Goal: Contribute content: Add original content to the website for others to see

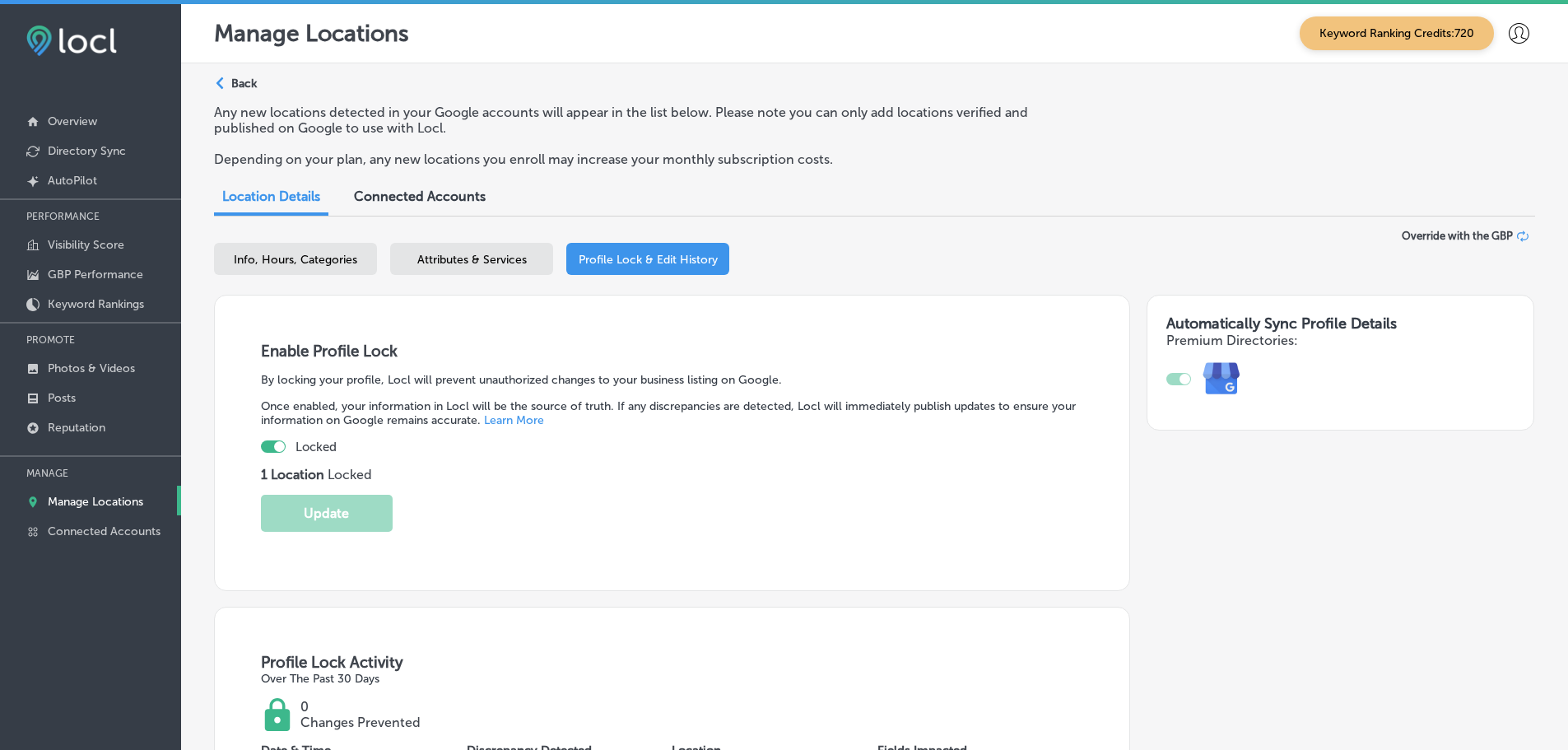
select select "US"
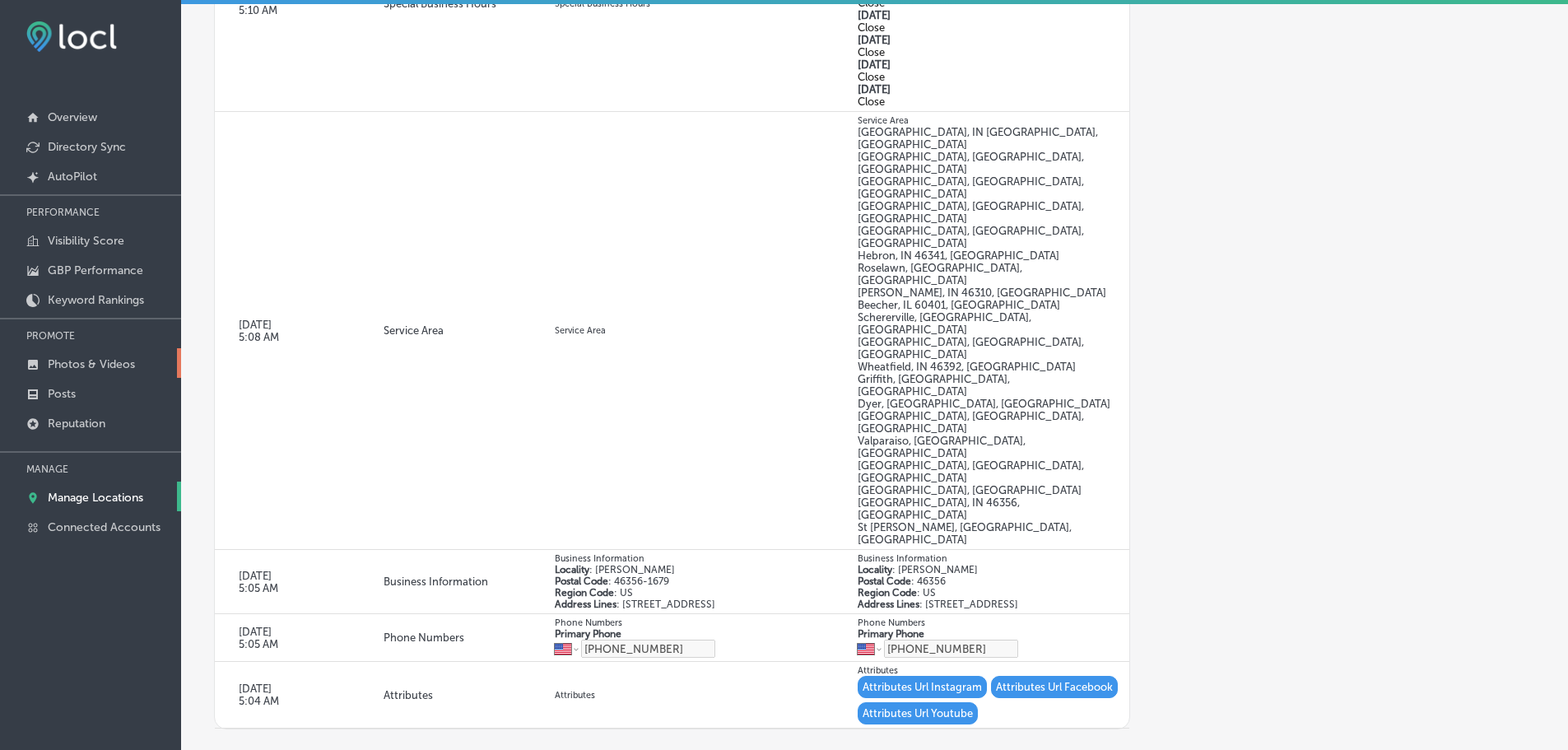
click at [84, 358] on p "Photos & Videos" at bounding box center [91, 364] width 87 height 14
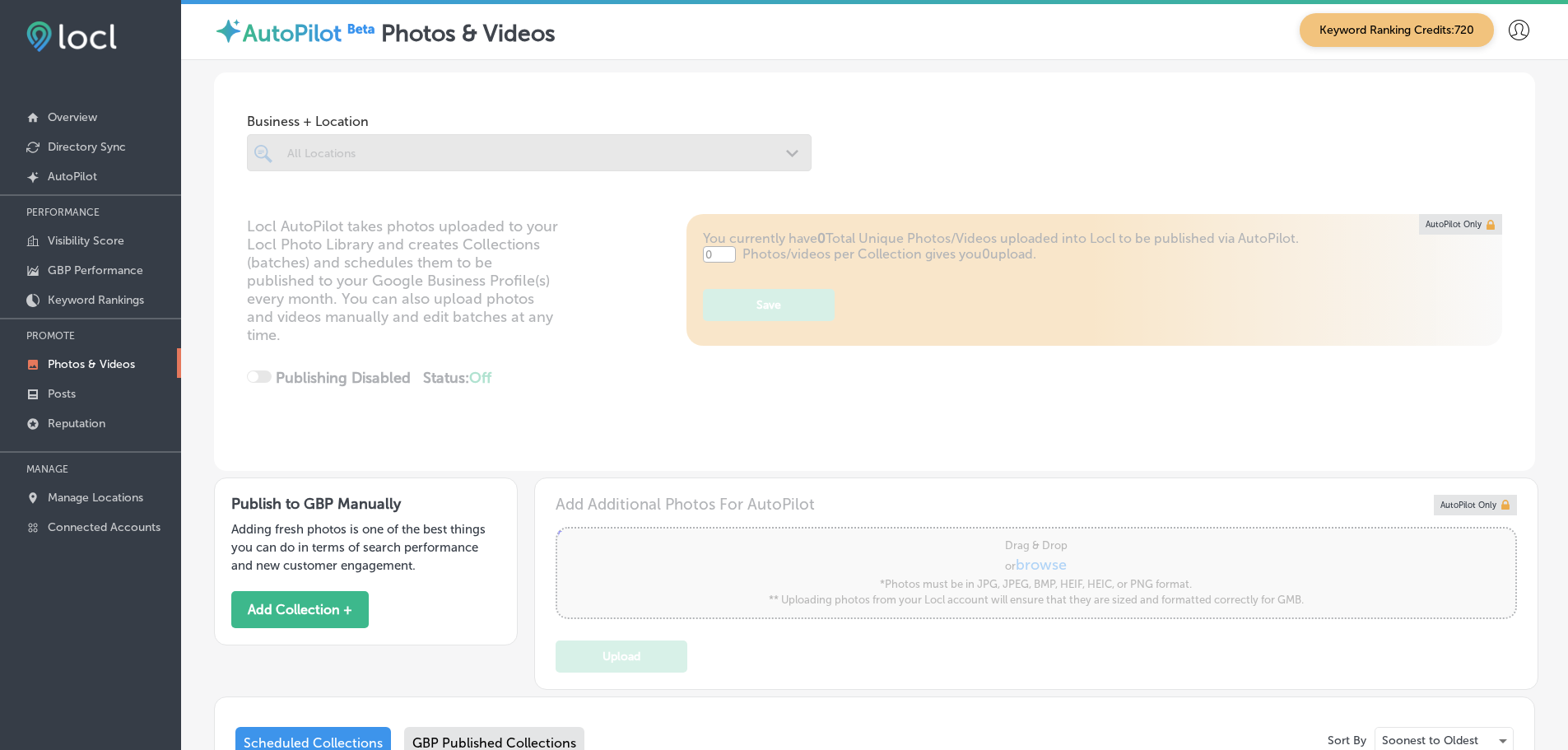
type input "5"
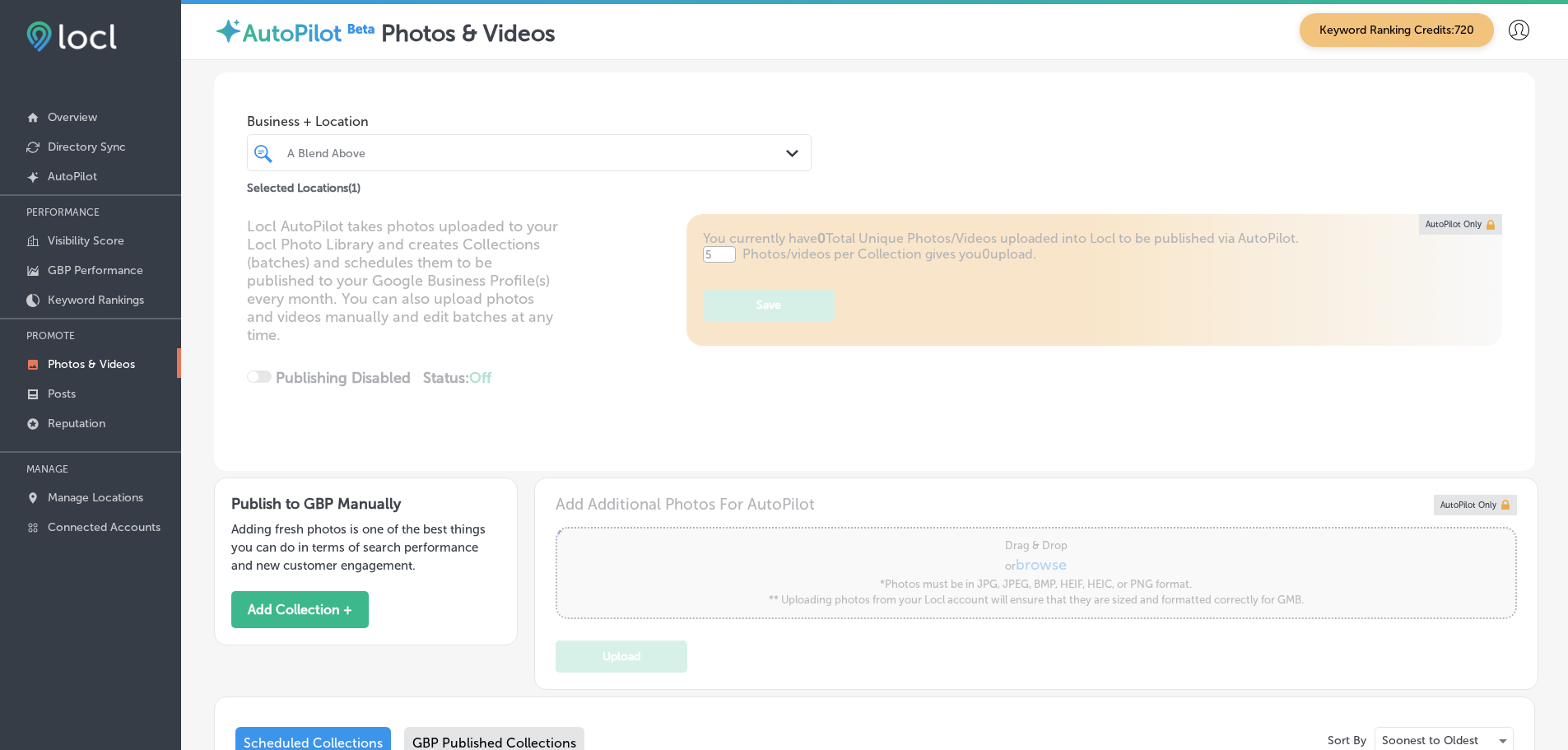
click at [786, 152] on icon "Path Created with Sketch." at bounding box center [792, 153] width 12 height 7
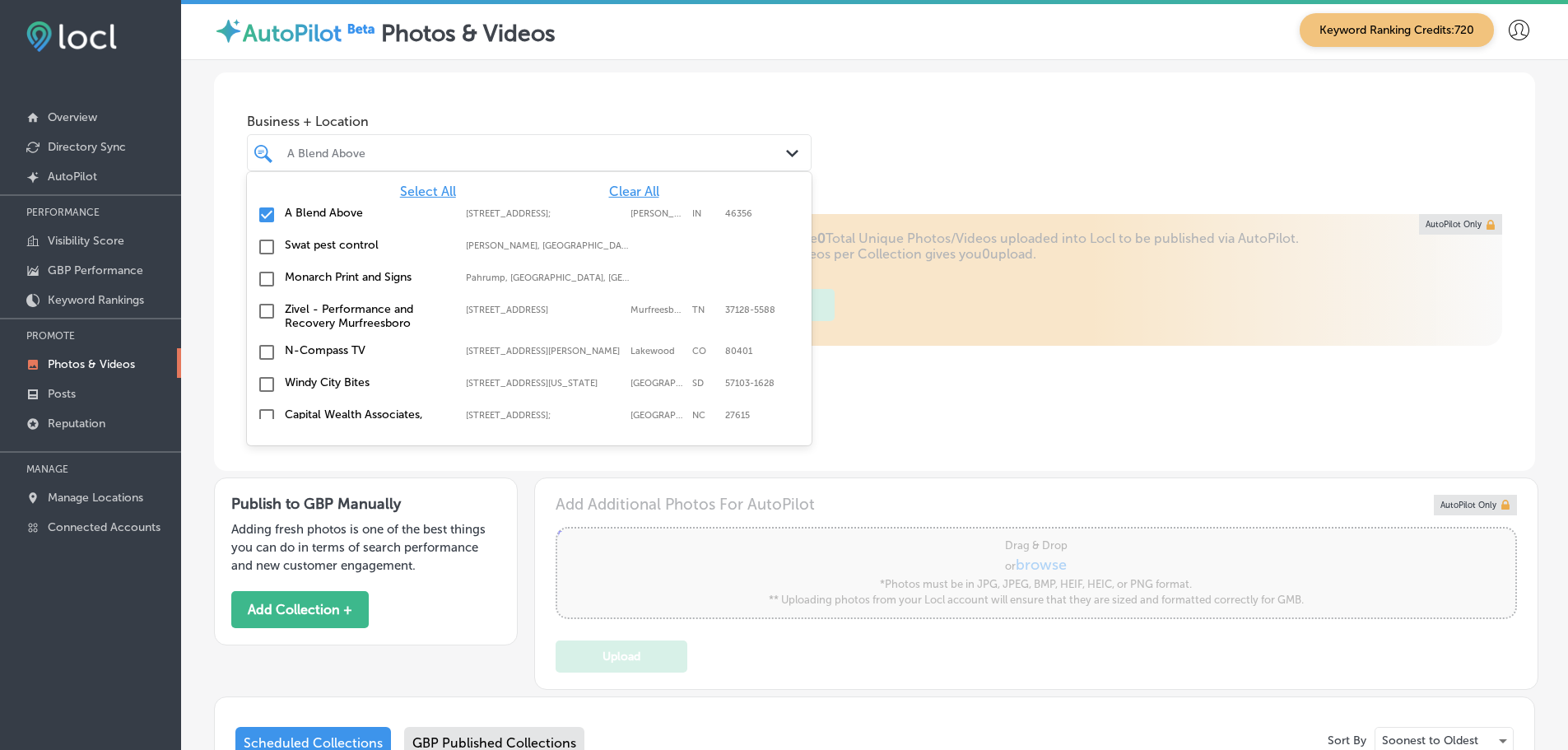
click at [630, 193] on span "Clear All" at bounding box center [634, 192] width 51 height 16
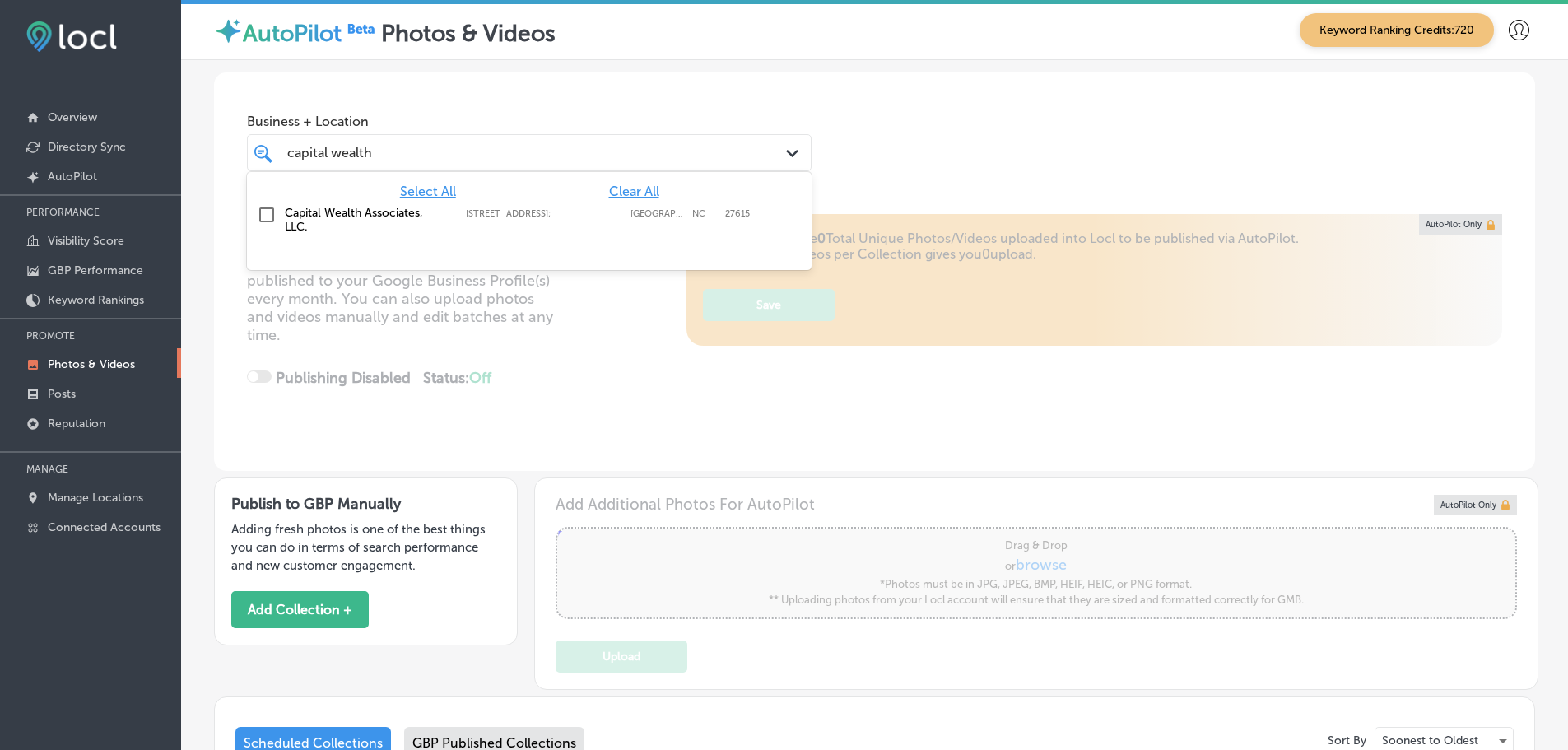
click at [385, 210] on label "Capital Wealth Associates, LLC." at bounding box center [367, 220] width 165 height 28
type input "capital wealth"
click at [610, 107] on div "Business + Location option [STREET_ADDRESS]. [STREET_ADDRESS]. 2 results availa…" at bounding box center [529, 138] width 565 height 66
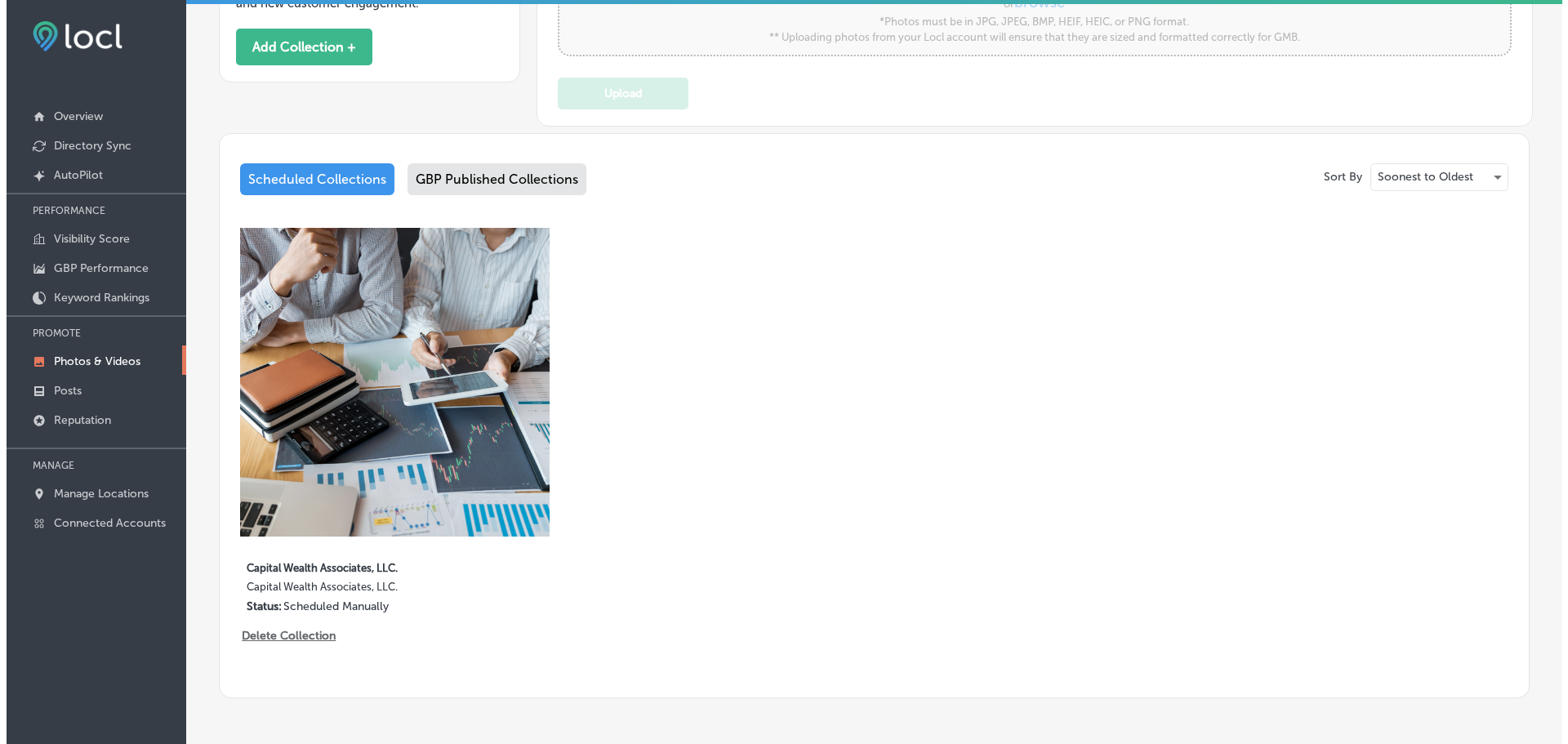
scroll to position [572, 0]
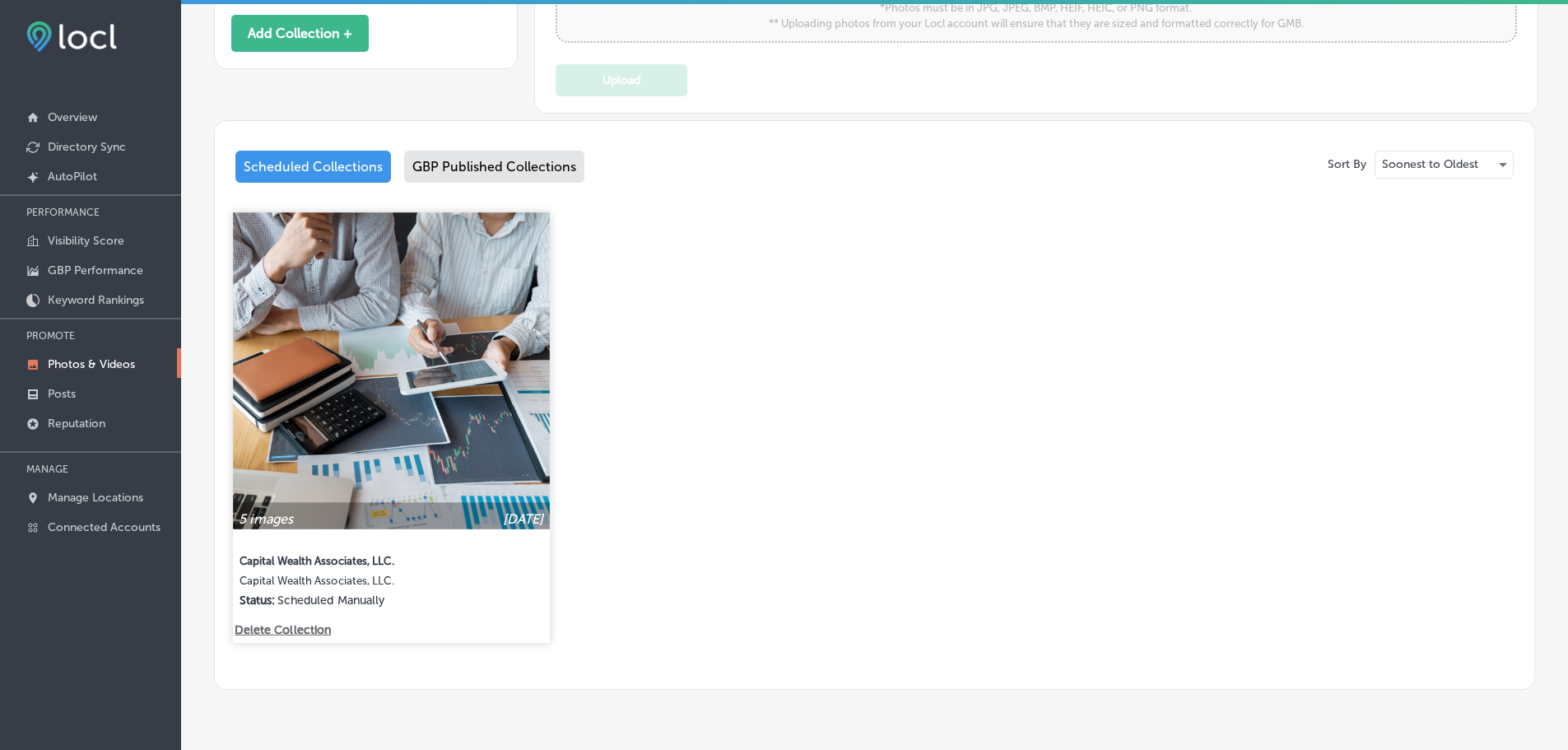
click at [308, 624] on p "Delete Collection" at bounding box center [281, 630] width 93 height 14
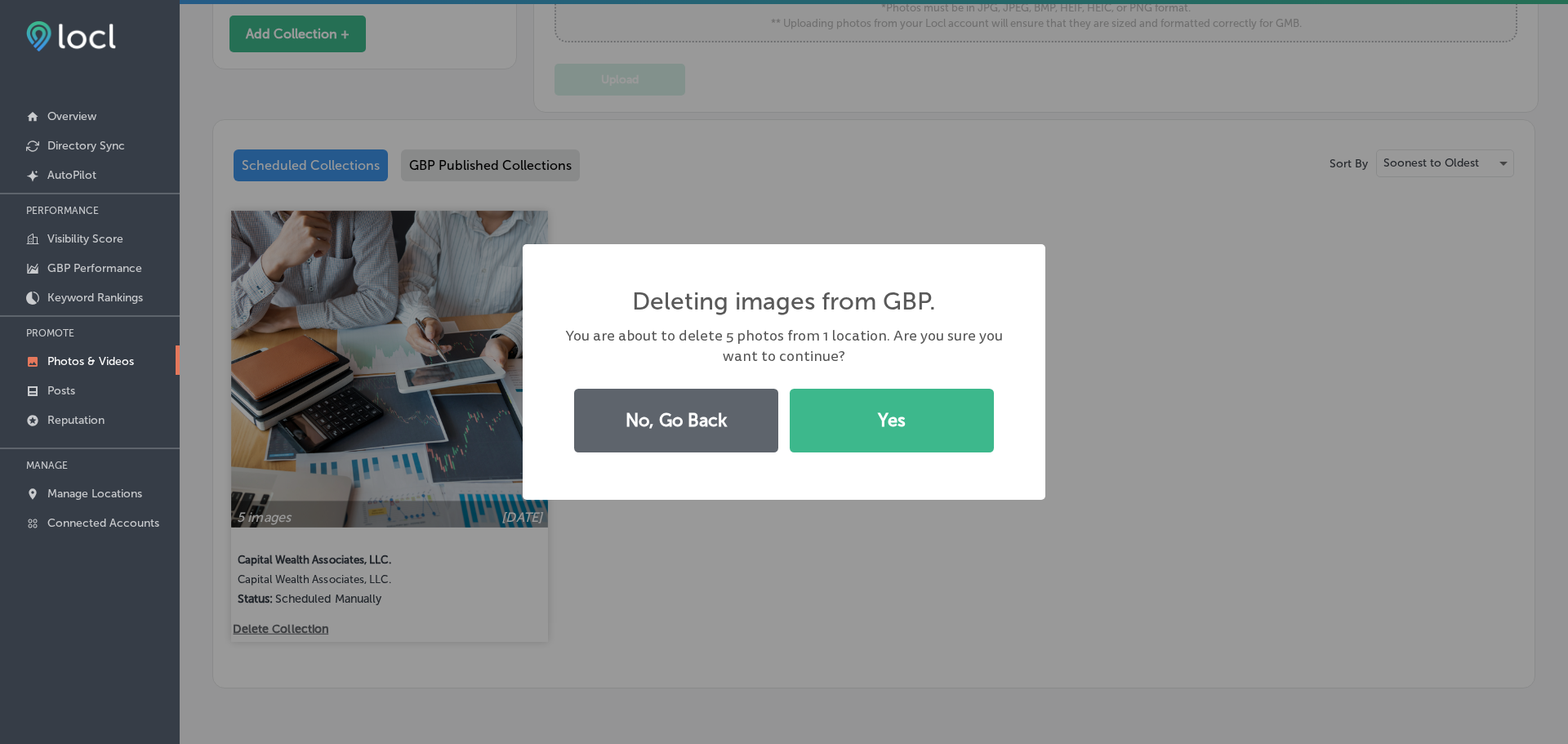
scroll to position [572, 0]
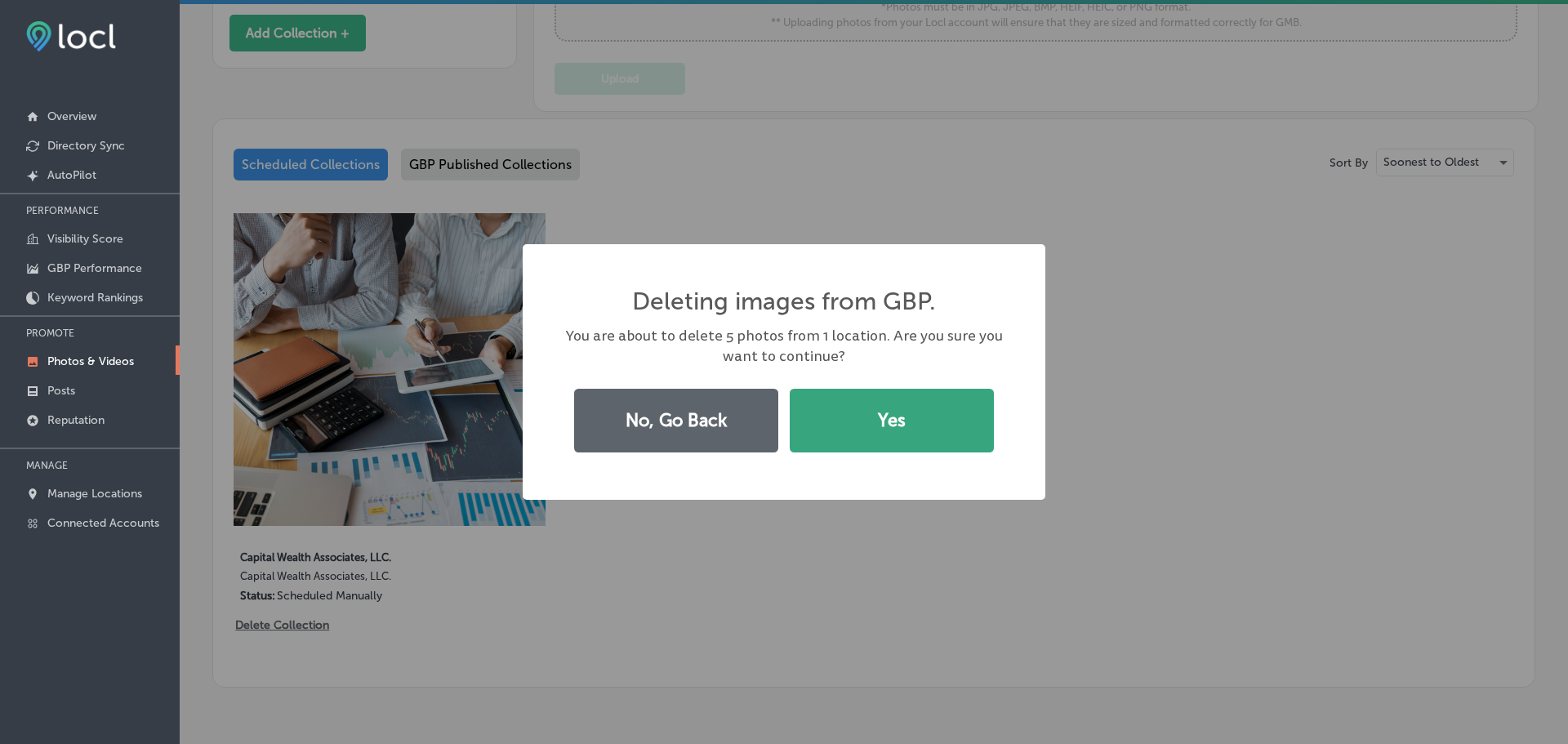
click at [811, 440] on button "Yes" at bounding box center [891, 420] width 204 height 64
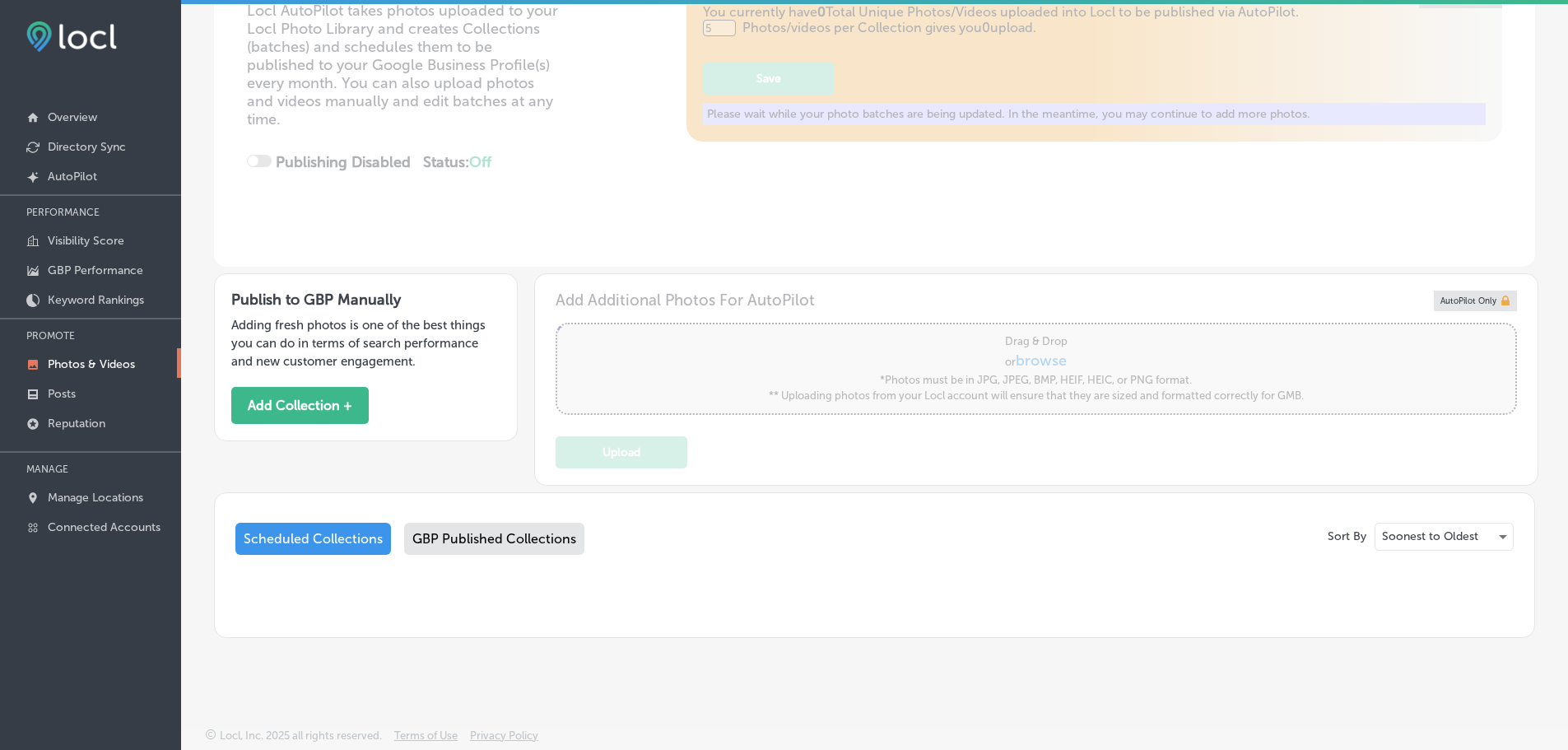
scroll to position [226, 0]
click at [323, 409] on button "Add Collection +" at bounding box center [300, 406] width 137 height 37
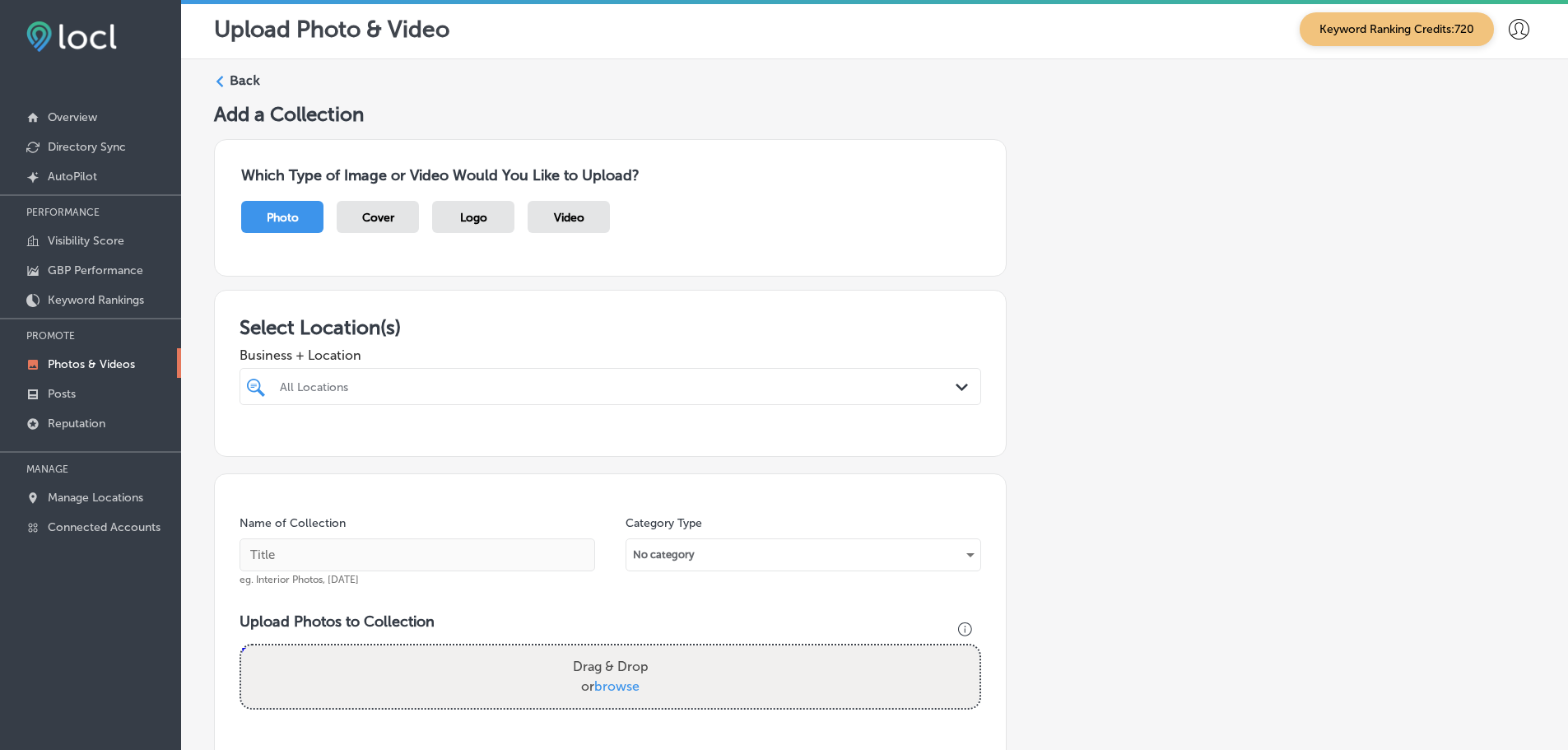
click at [796, 383] on div "All Locations" at bounding box center [617, 387] width 677 height 14
click at [409, 445] on label "Capital Wealth Associates, LLC." at bounding box center [386, 447] width 218 height 14
type input "capital"
click at [469, 347] on div "Business + Location option [STREET_ADDRESS]. [STREET_ADDRESS]. 2 results availa…" at bounding box center [610, 372] width 742 height 66
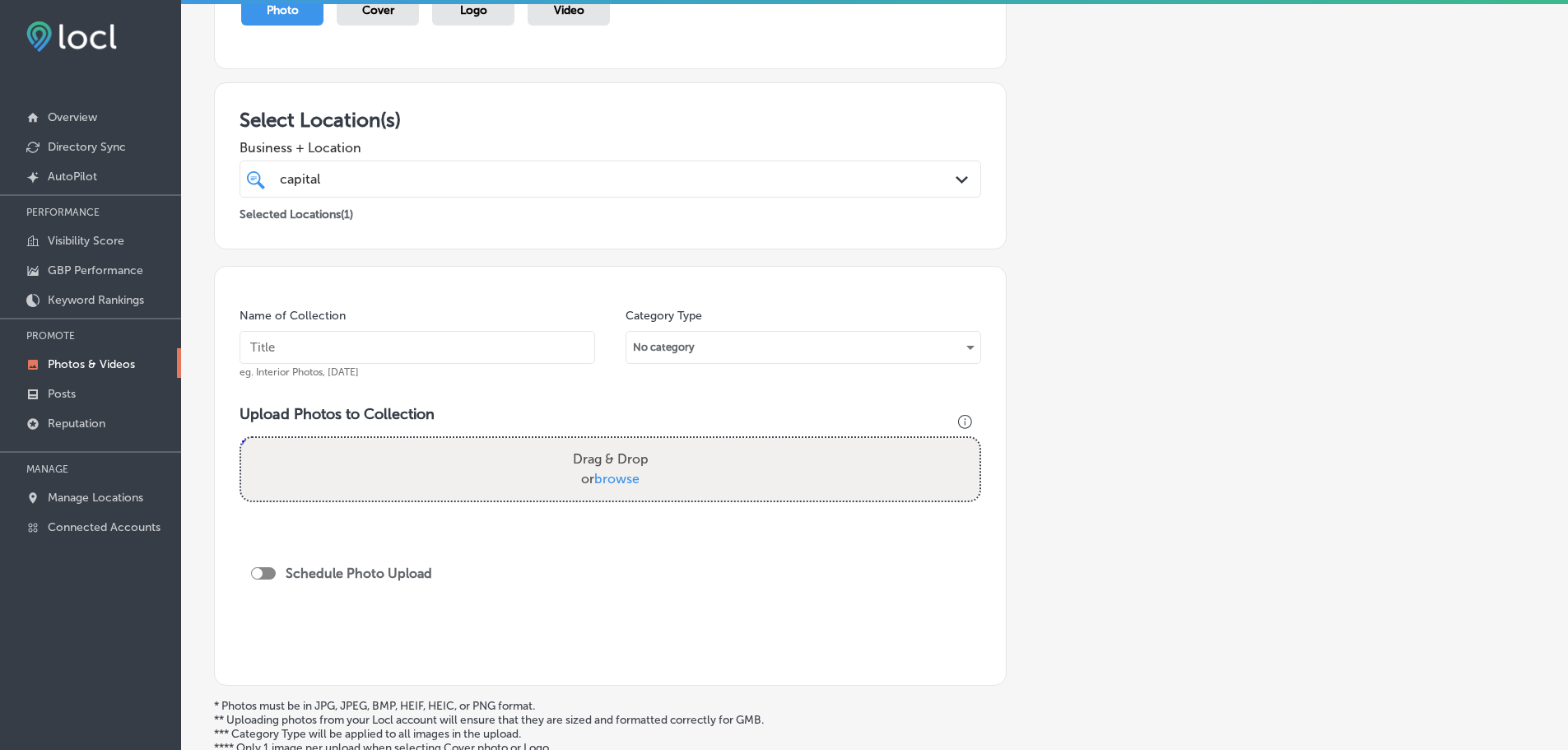
scroll to position [247, 0]
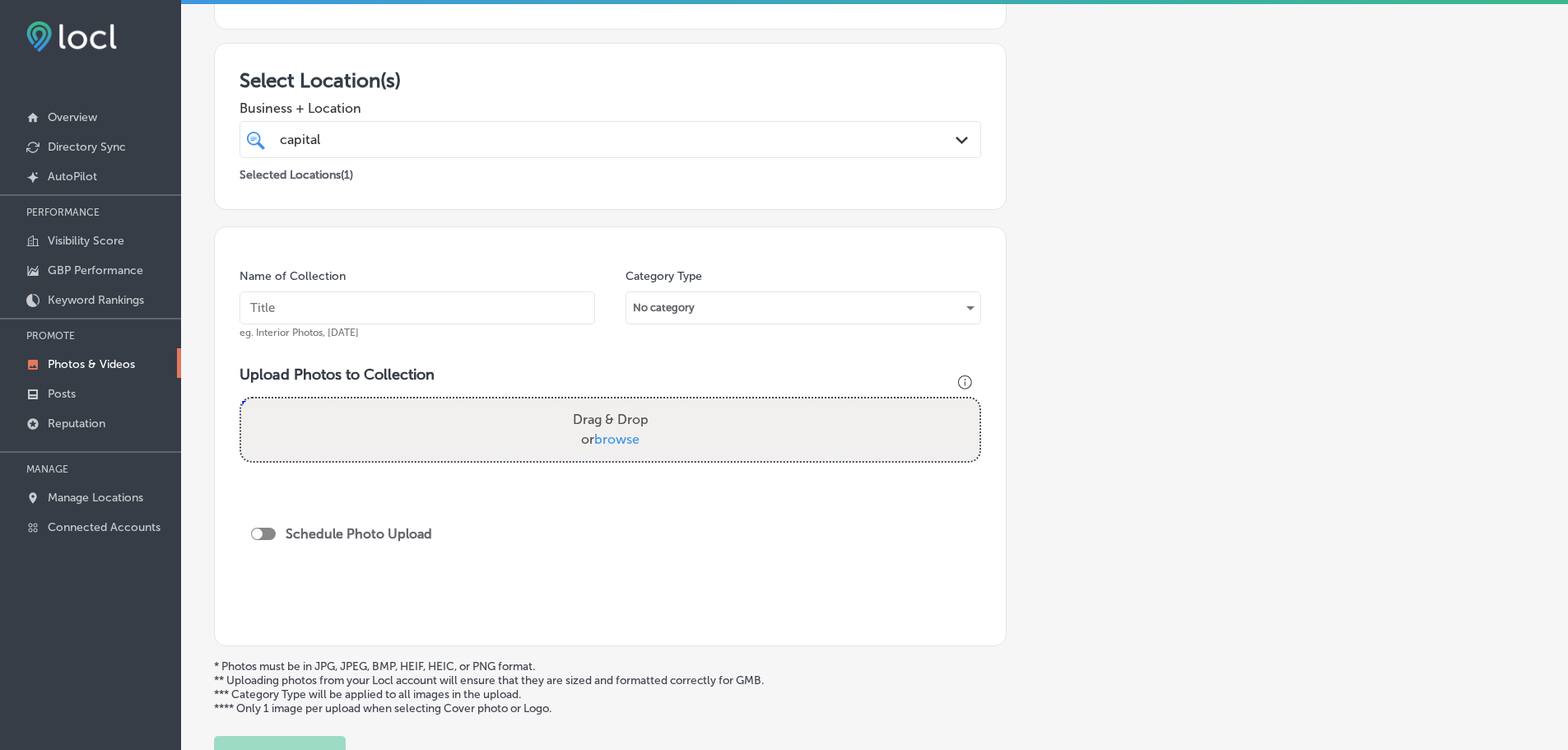
click at [606, 439] on span "browse" at bounding box center [617, 440] width 46 height 16
click at [606, 404] on input "Drag & Drop or browse" at bounding box center [610, 401] width 739 height 5
type input "C:\fakepath\117-largethumb-a.jpg"
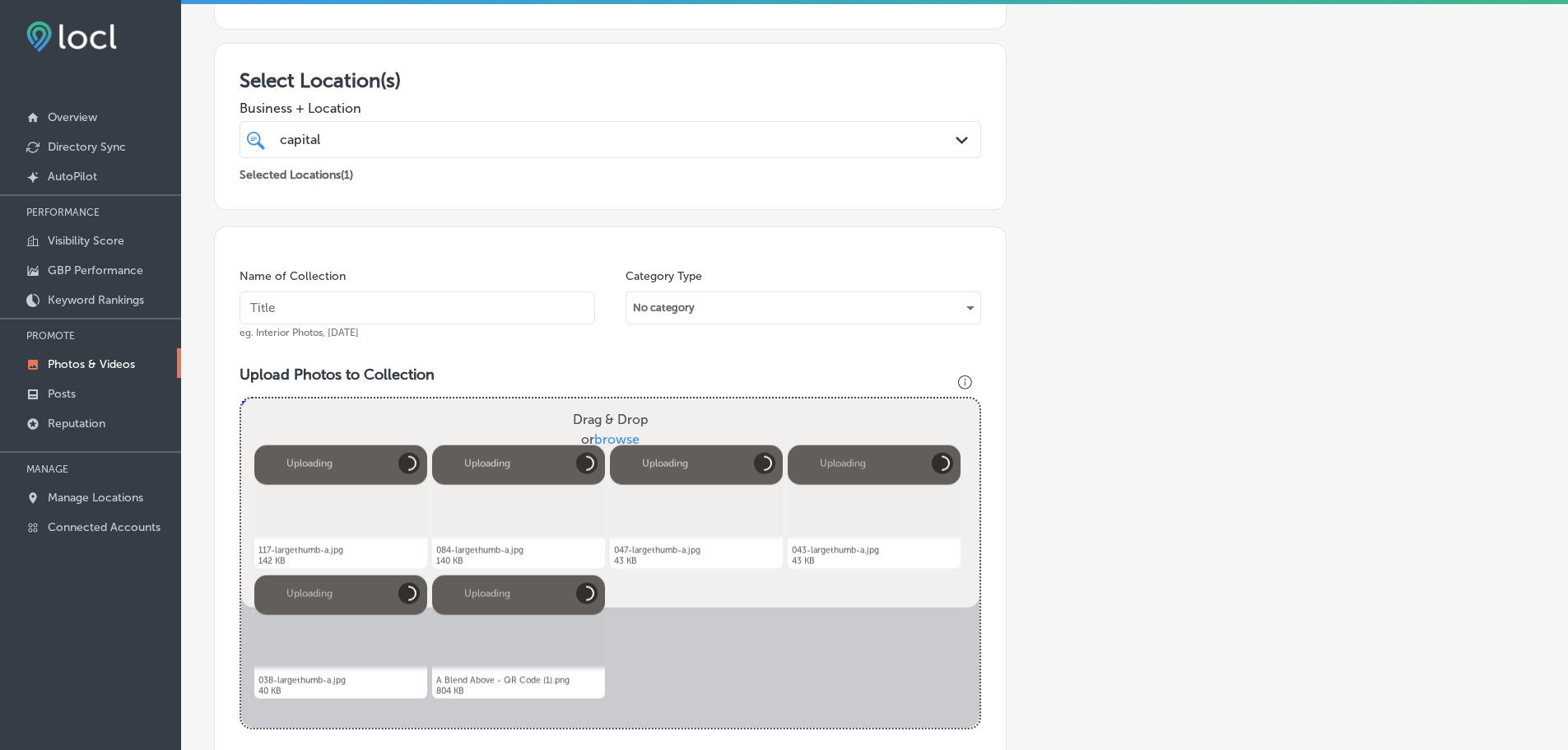
click at [421, 306] on input "text" at bounding box center [418, 307] width 356 height 33
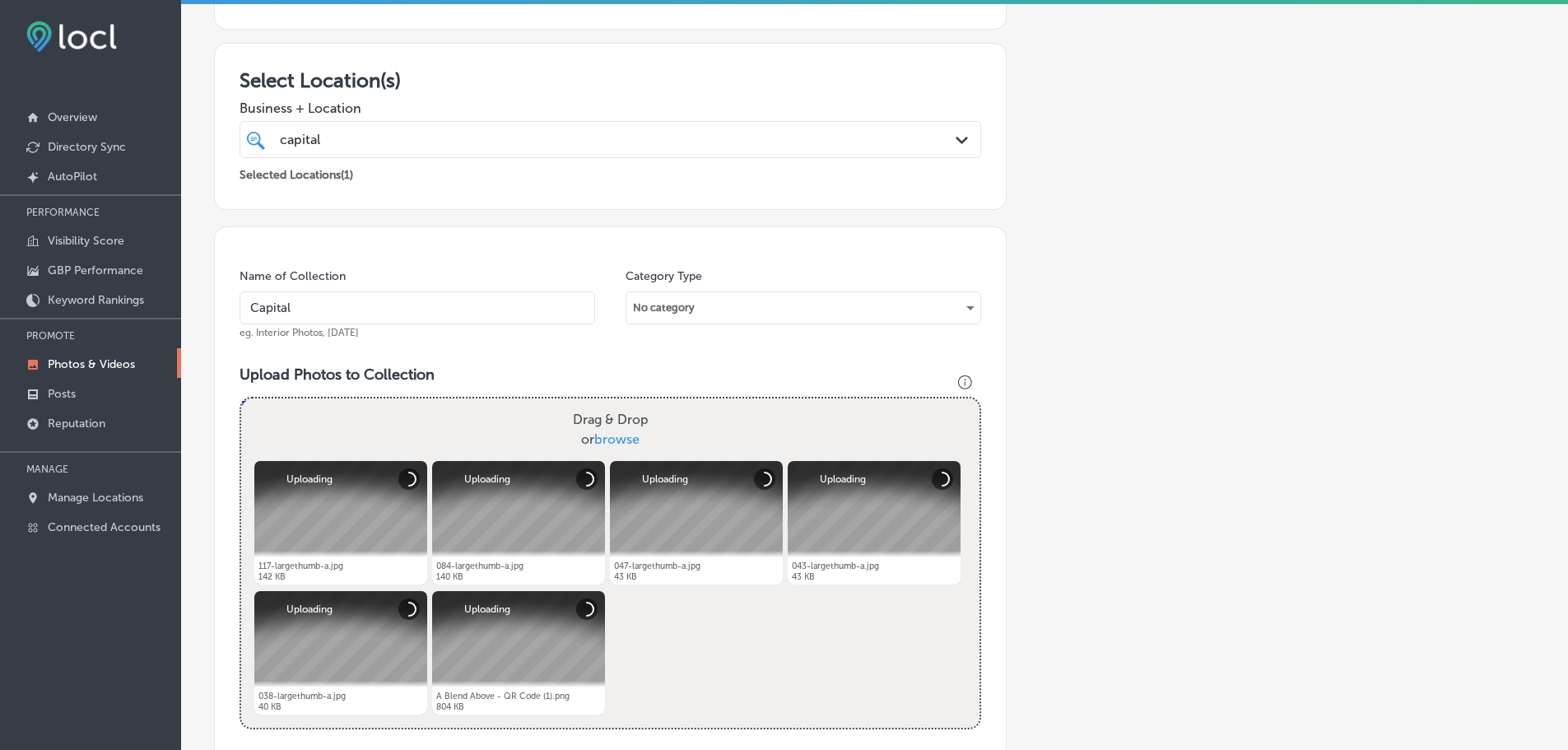
type input "Capital Wealth Associates, LLC."
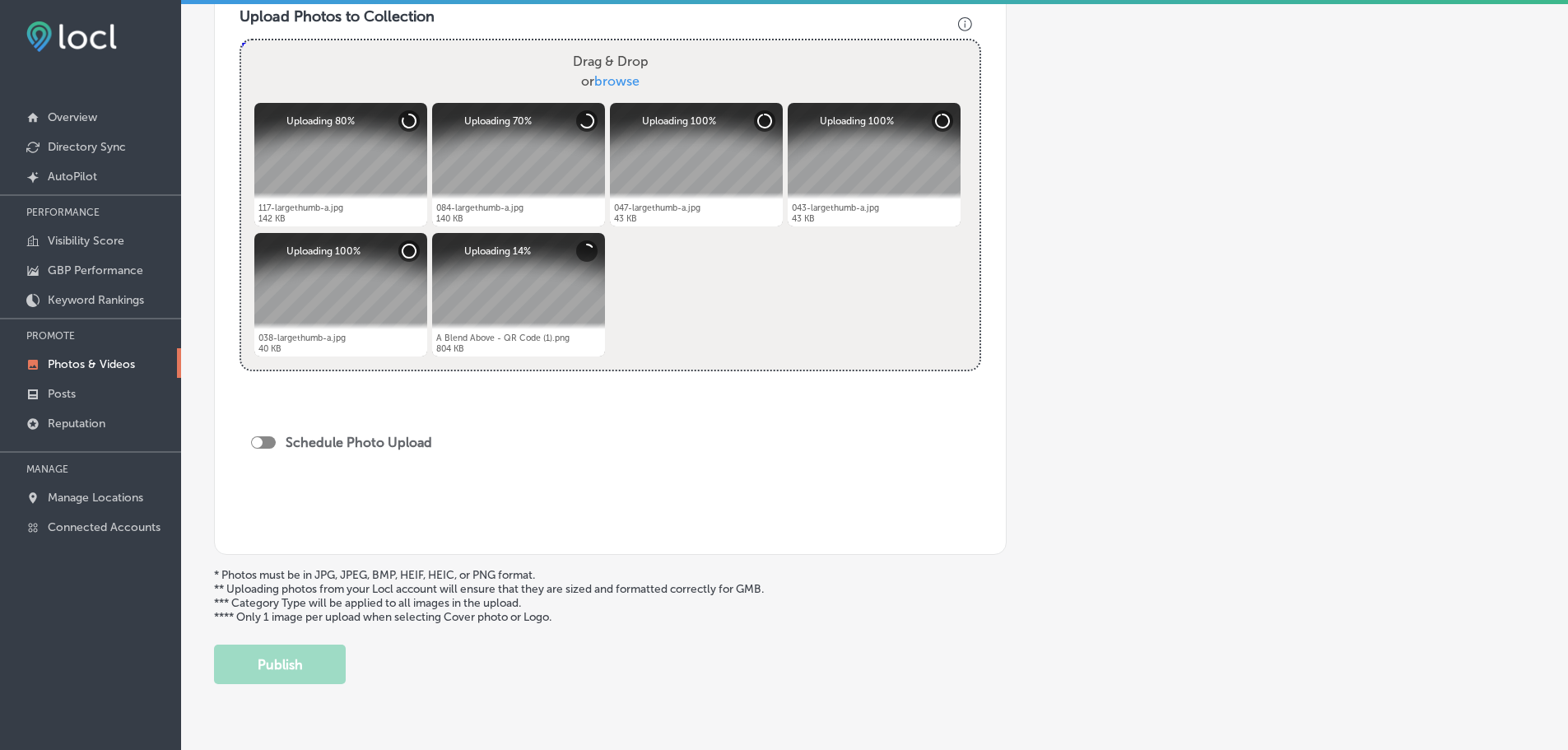
scroll to position [652, 0]
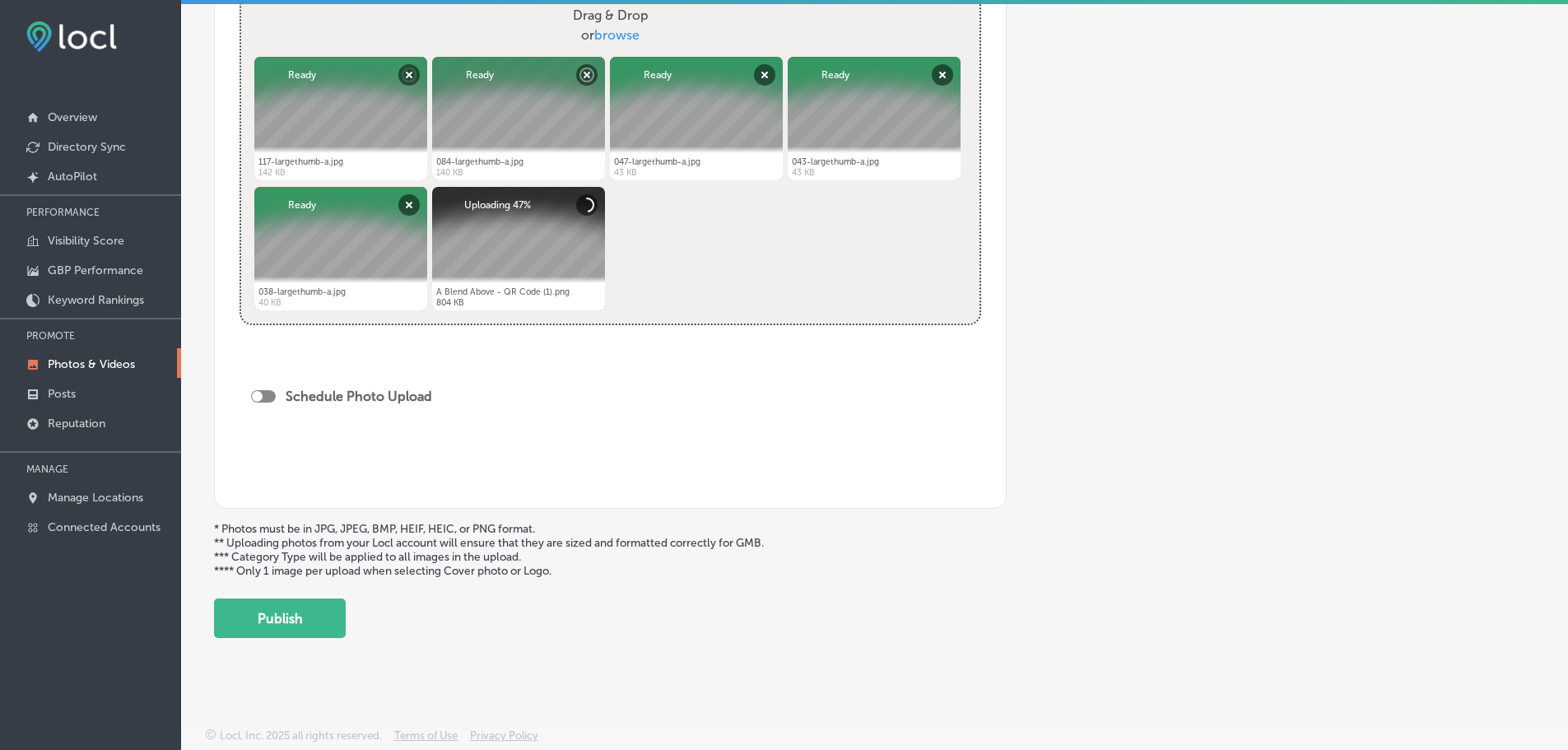
click at [264, 397] on div at bounding box center [263, 396] width 25 height 12
checkbox input "true"
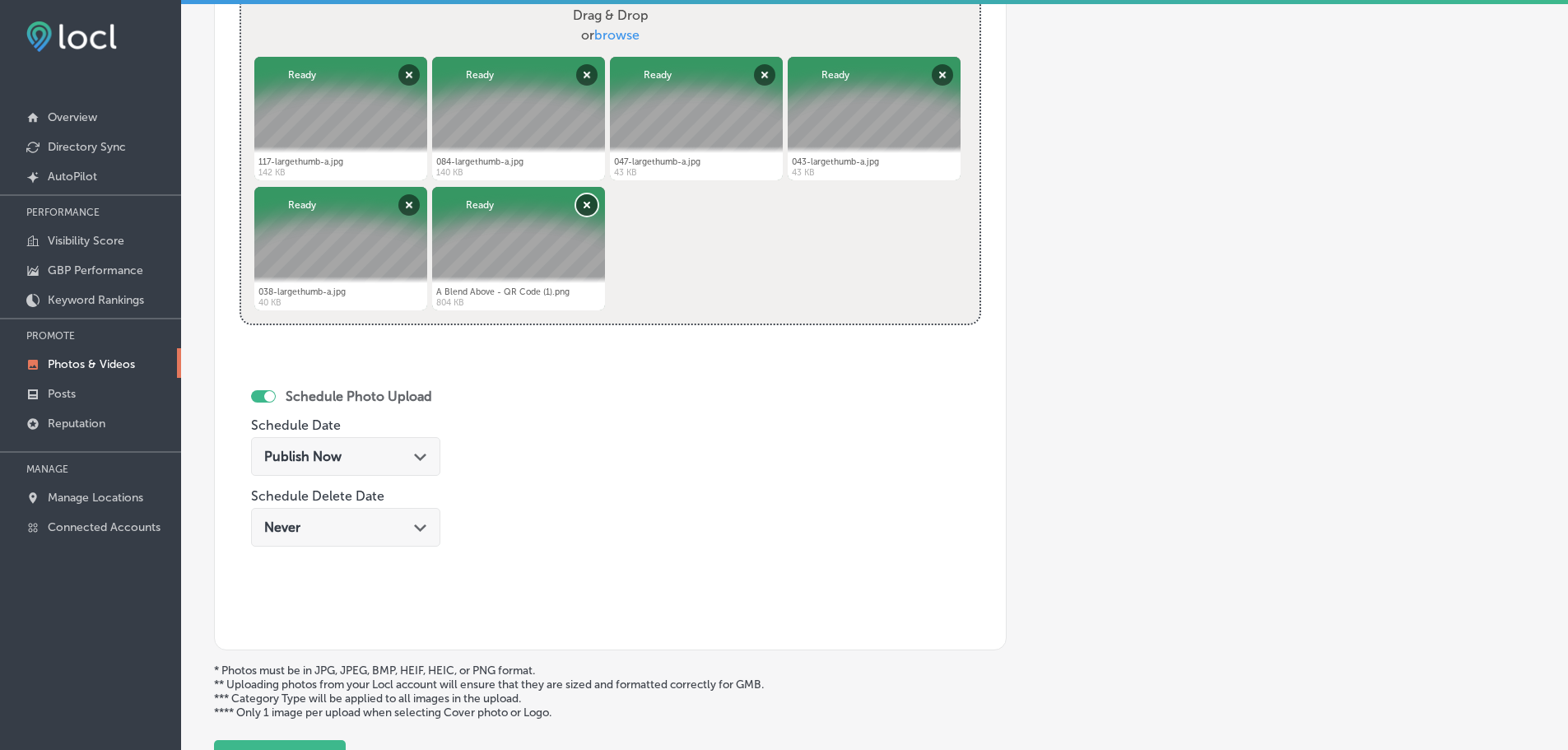
click at [583, 208] on button "Remove" at bounding box center [588, 205] width 22 height 22
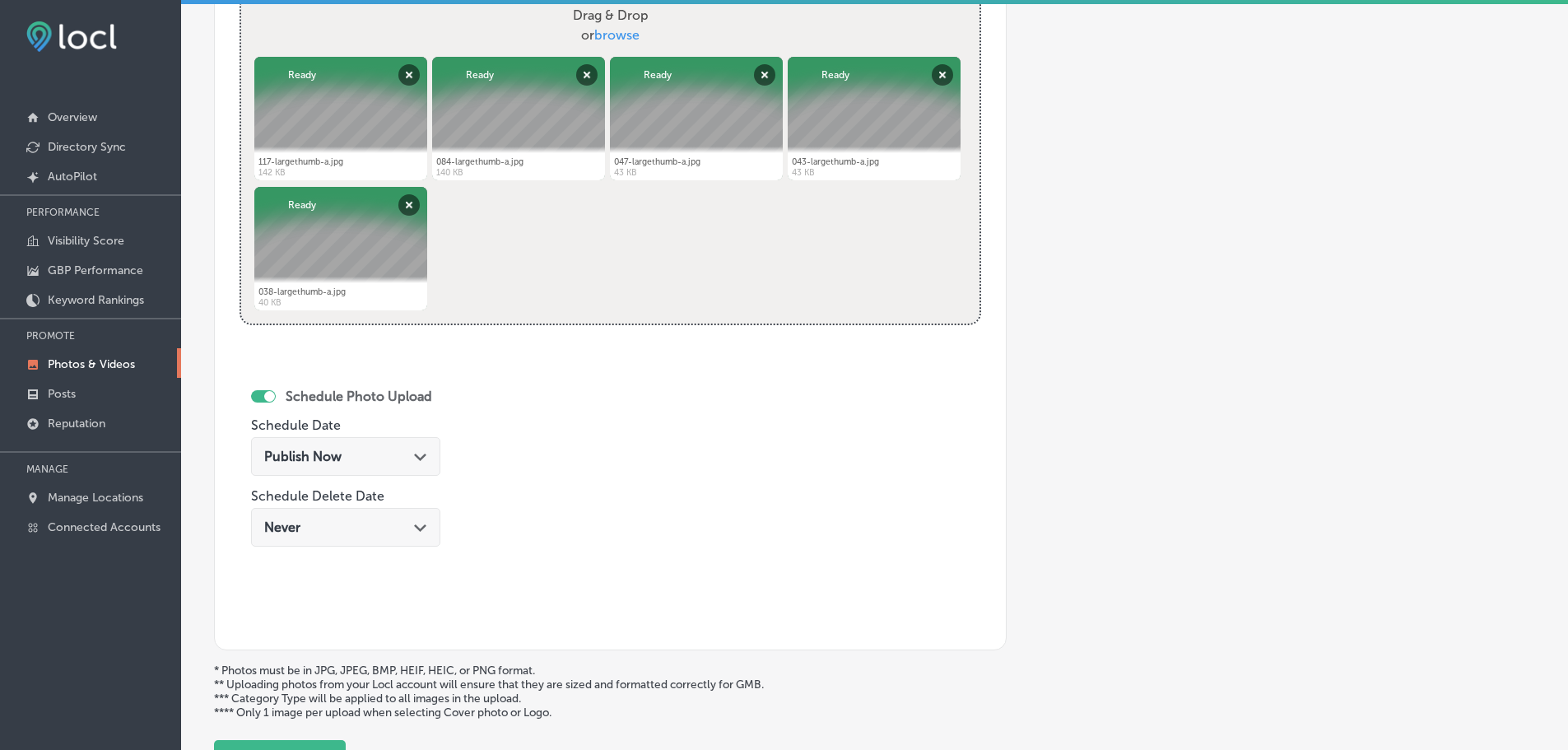
click at [419, 456] on icon "Path Created with Sketch." at bounding box center [420, 457] width 12 height 7
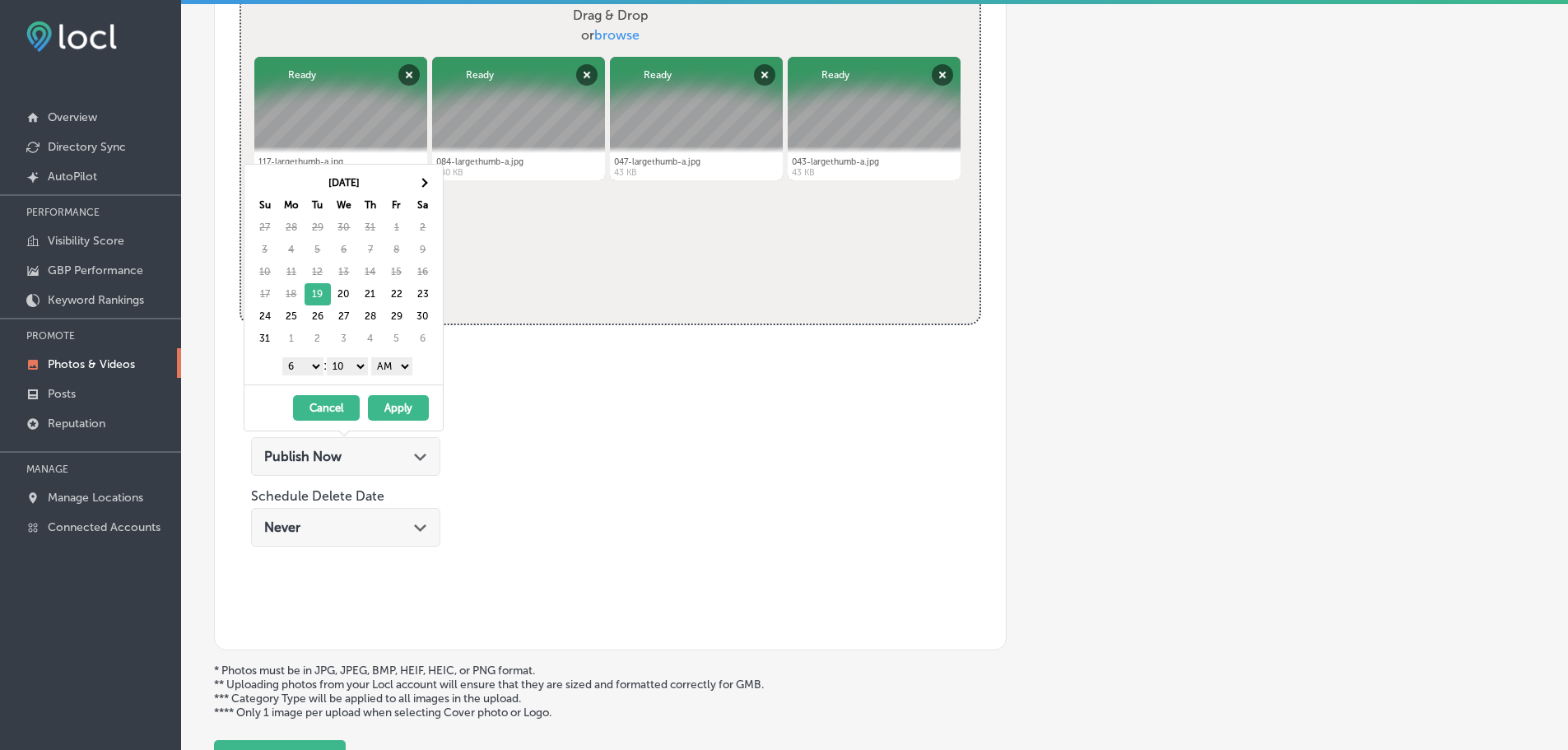
click at [301, 369] on select "1 2 3 4 5 6 7 8 9 10 11 12" at bounding box center [302, 366] width 41 height 18
click at [342, 362] on select "00 10 20 30 40 50" at bounding box center [347, 366] width 41 height 18
click at [382, 366] on select "AM PM" at bounding box center [391, 366] width 41 height 18
click at [396, 406] on button "Apply" at bounding box center [398, 408] width 61 height 26
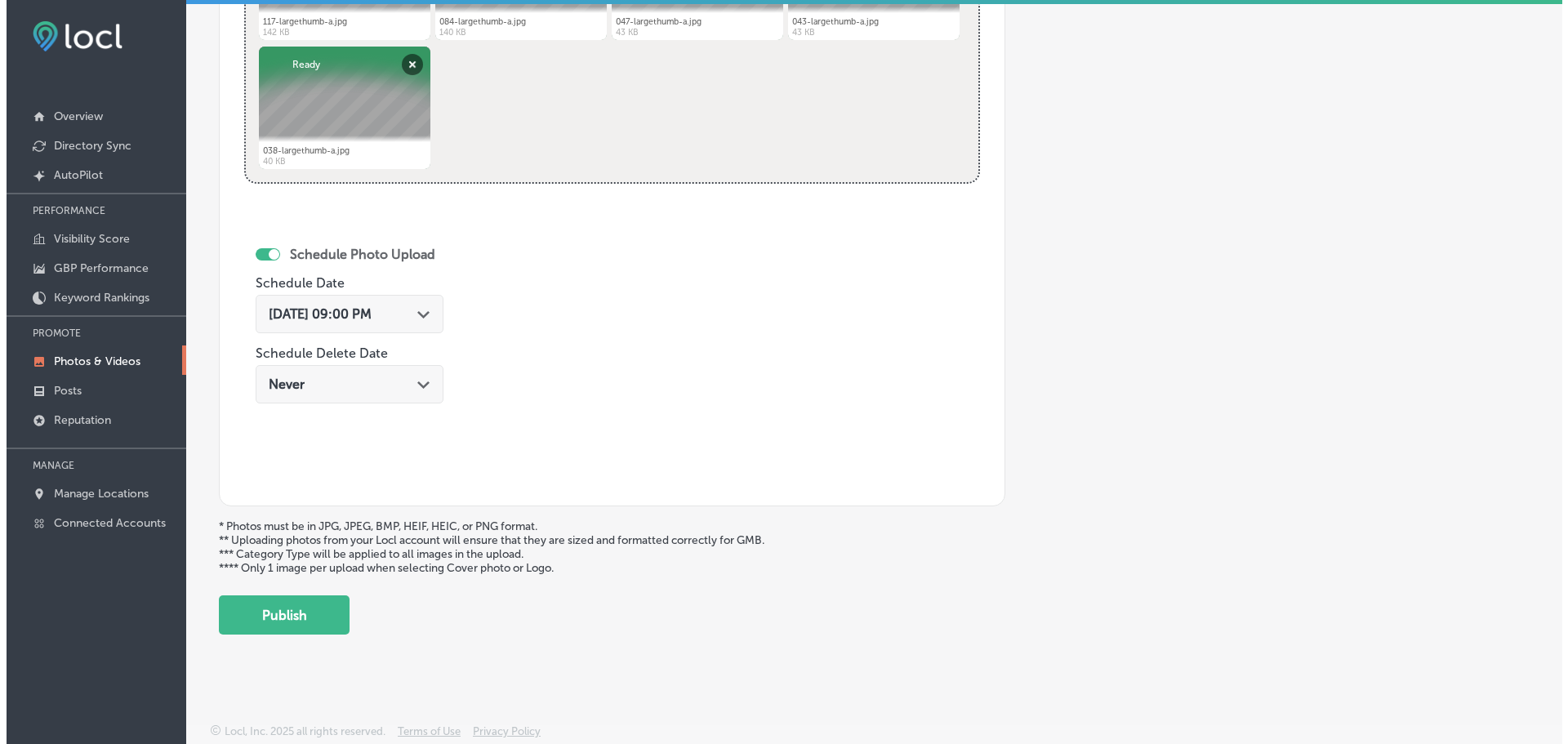
scroll to position [786, 0]
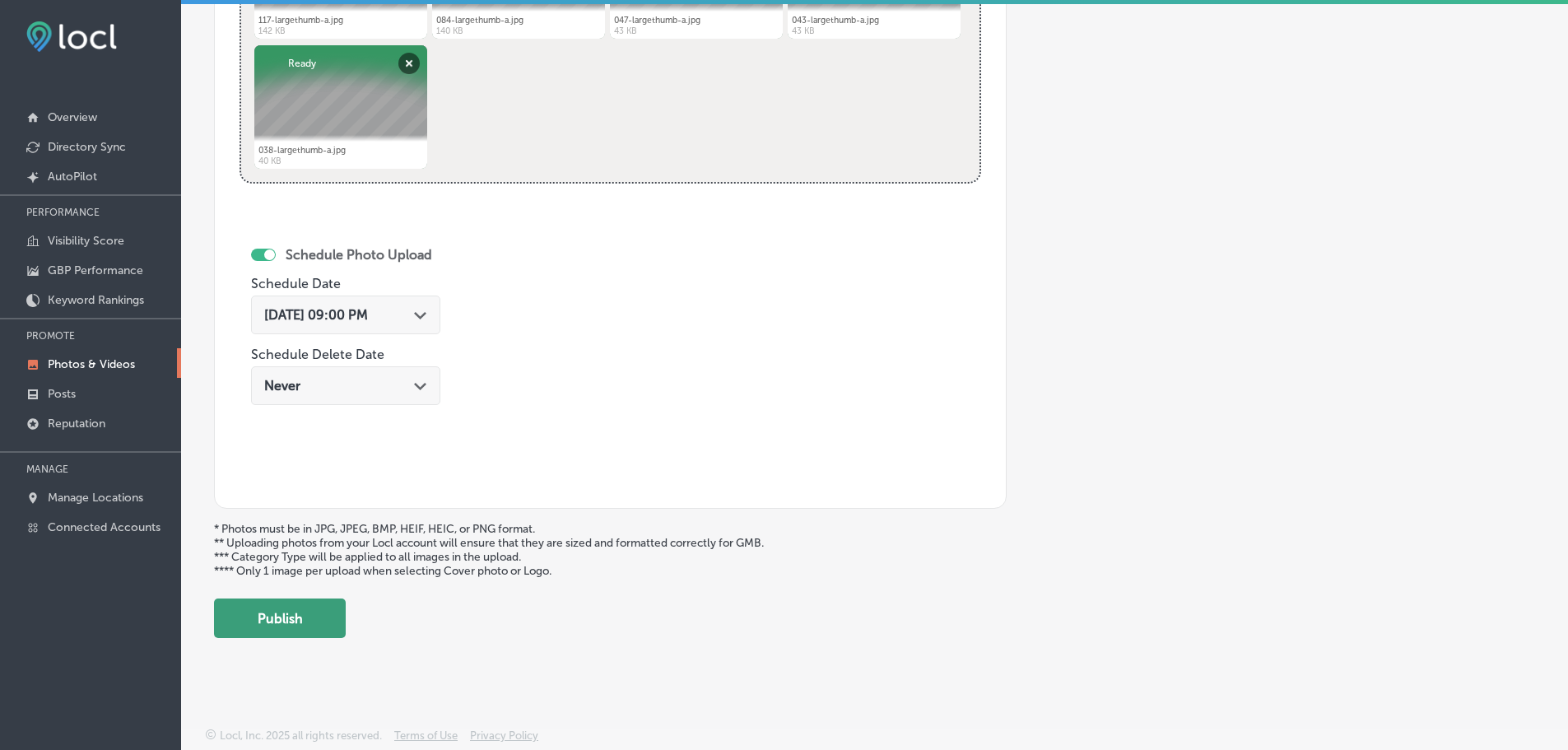
click at [283, 623] on button "Publish" at bounding box center [279, 619] width 131 height 40
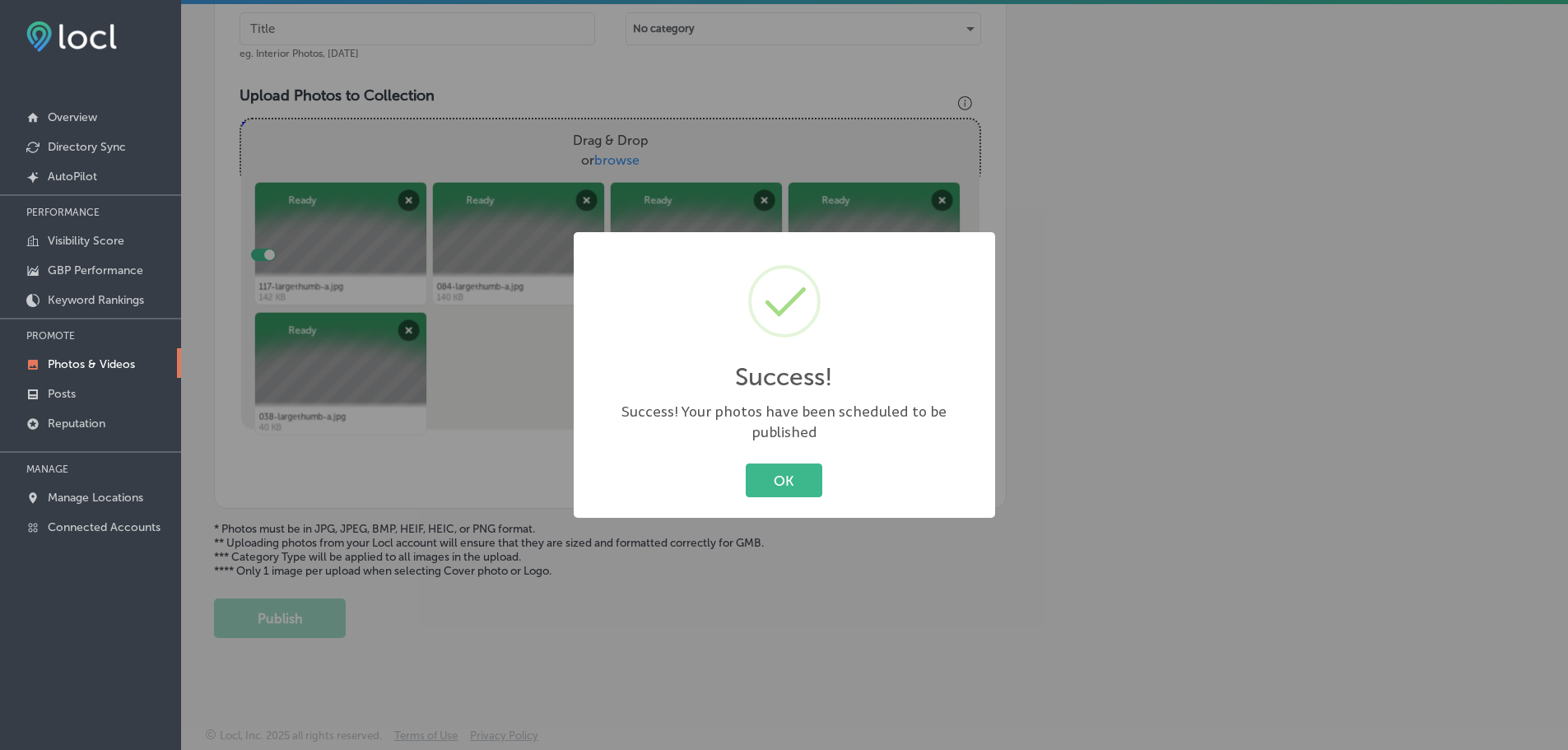
scroll to position [526, 0]
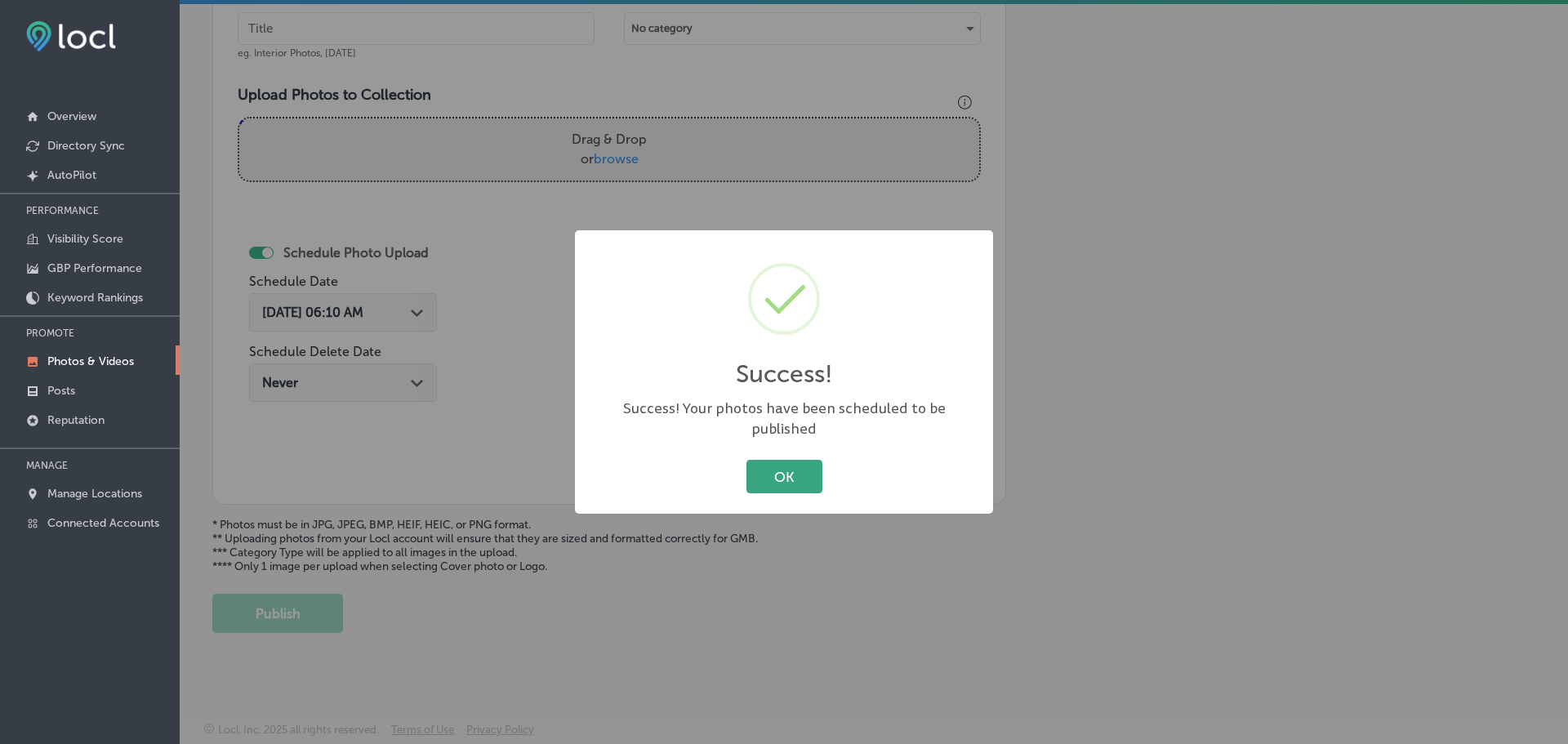
click at [779, 466] on button "OK" at bounding box center [784, 477] width 76 height 34
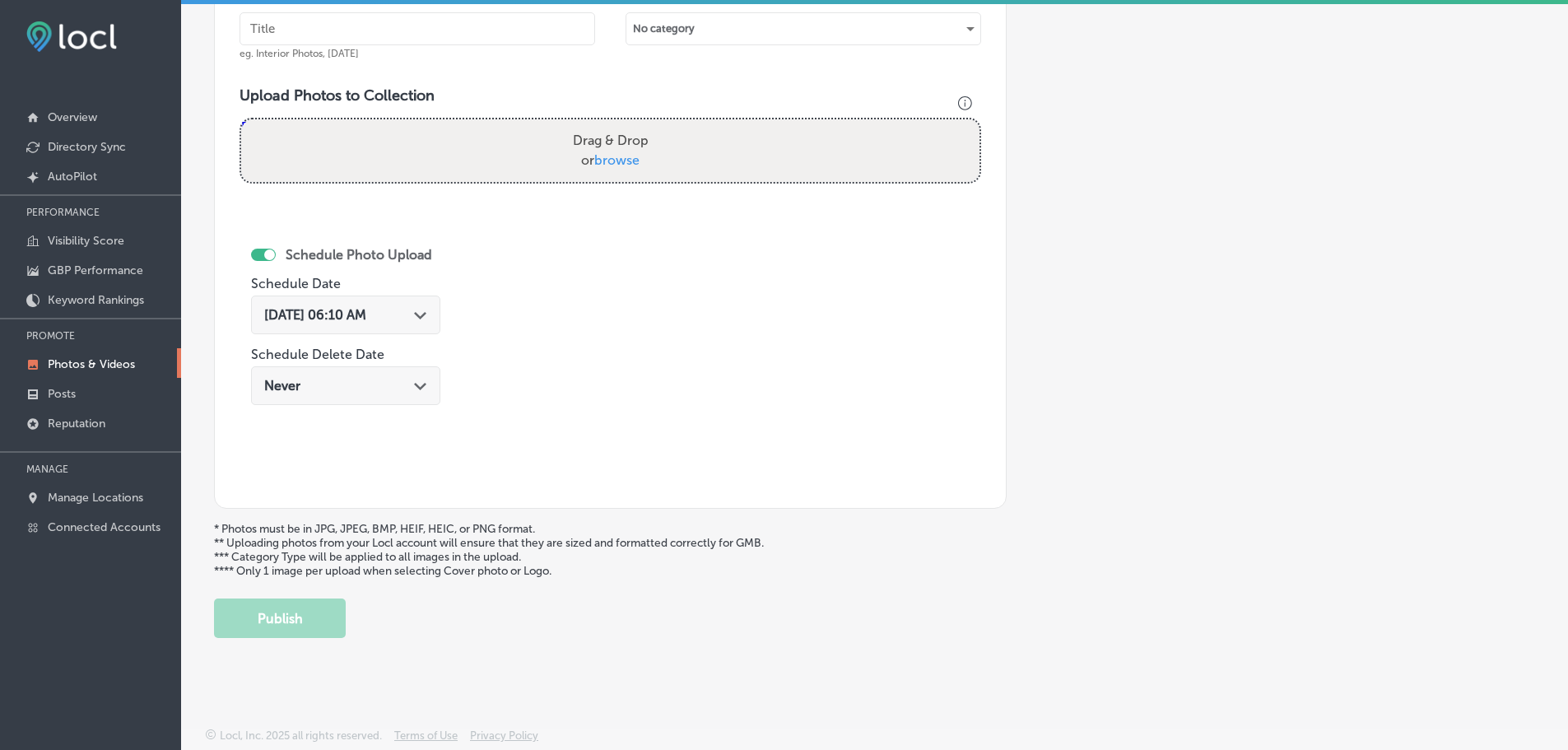
click at [614, 166] on span "browse" at bounding box center [617, 160] width 46 height 16
click at [614, 124] on input "Drag & Drop or browse" at bounding box center [610, 121] width 739 height 5
click at [616, 153] on span "browse" at bounding box center [617, 160] width 46 height 16
click at [616, 124] on input "Drag & Drop or browse" at bounding box center [610, 121] width 739 height 5
type input "C:\fakepath\141-largethumb-a.jpg"
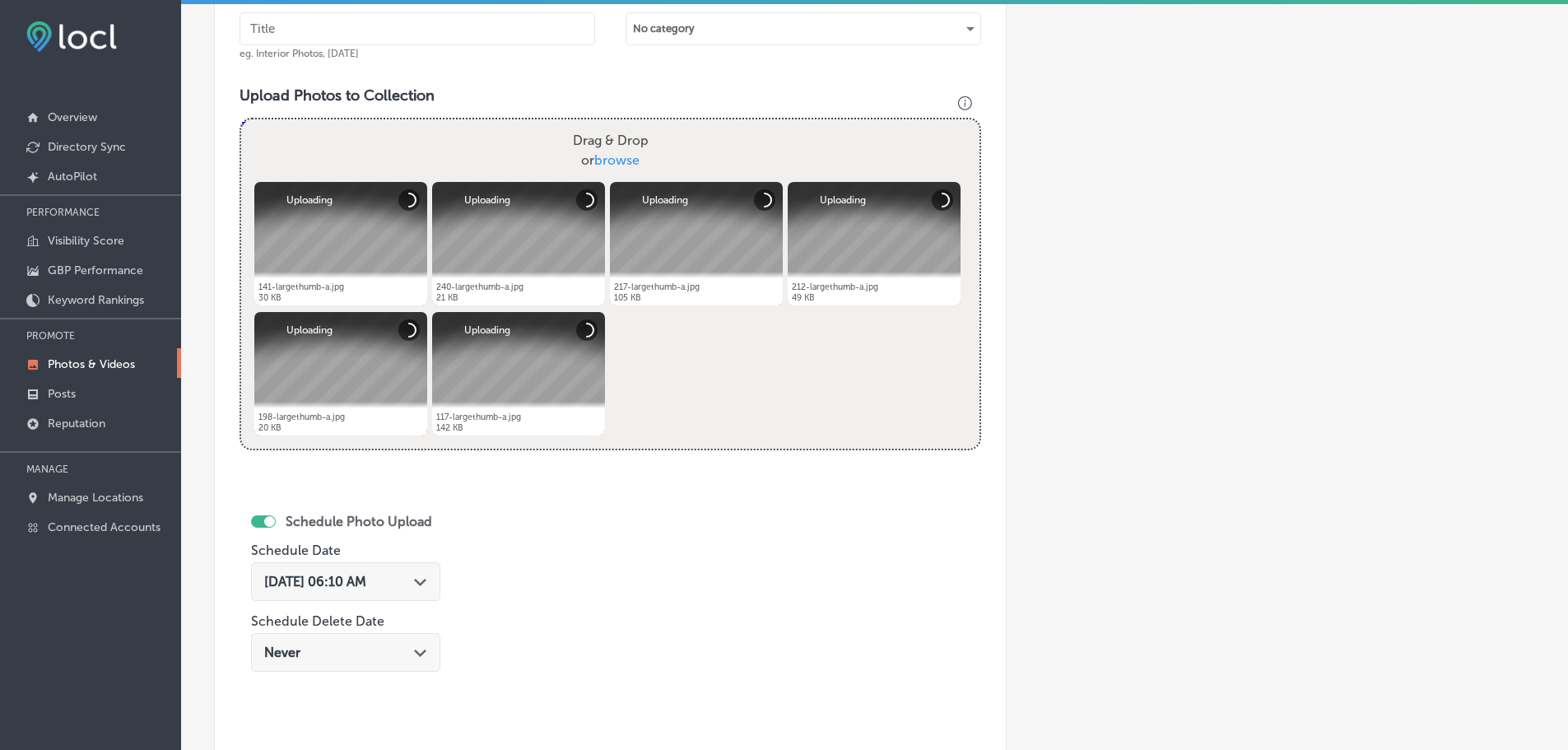
click at [371, 34] on input "text" at bounding box center [418, 28] width 356 height 33
type input "Capital Wealth Associates, LLC."
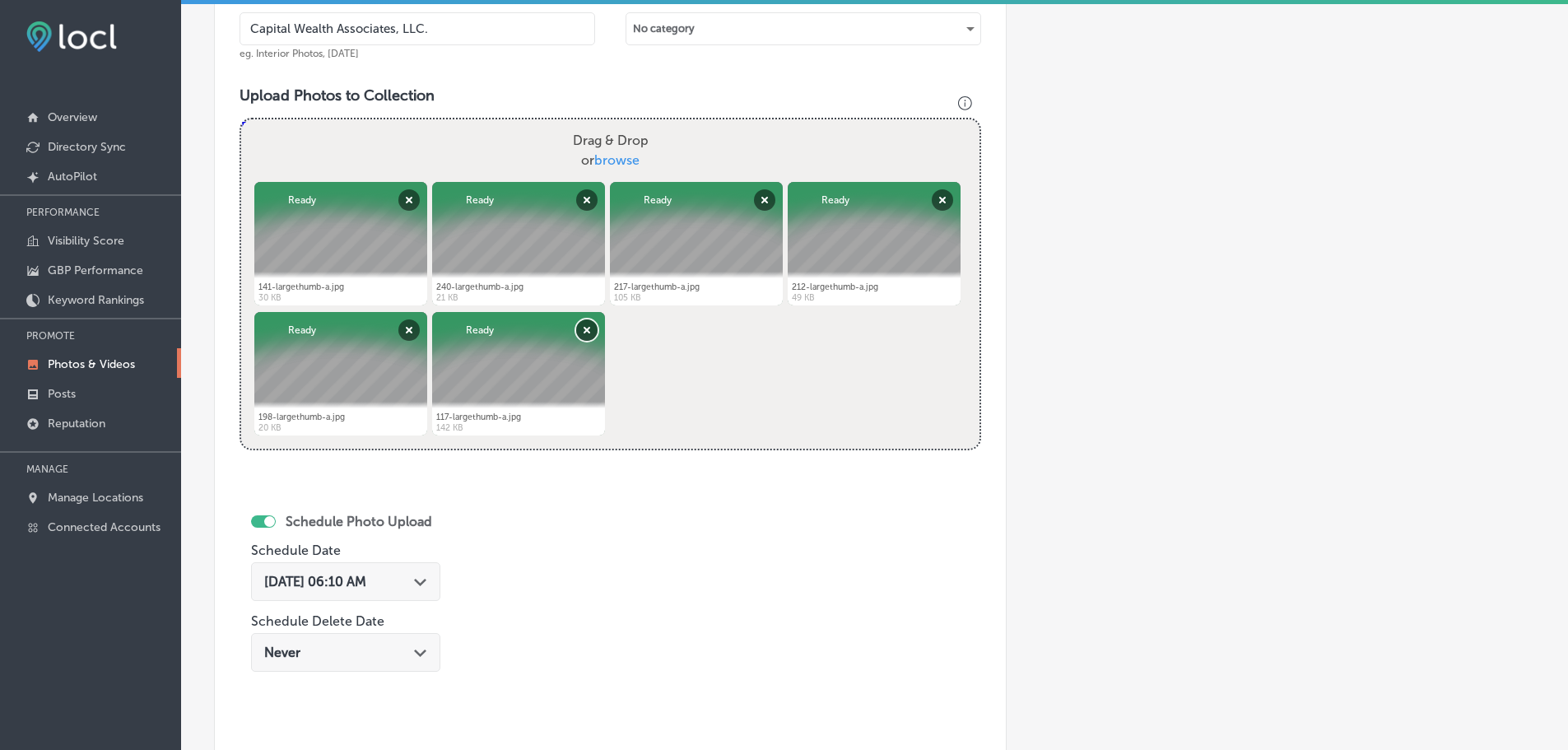
click at [579, 331] on button "Remove" at bounding box center [588, 330] width 22 height 22
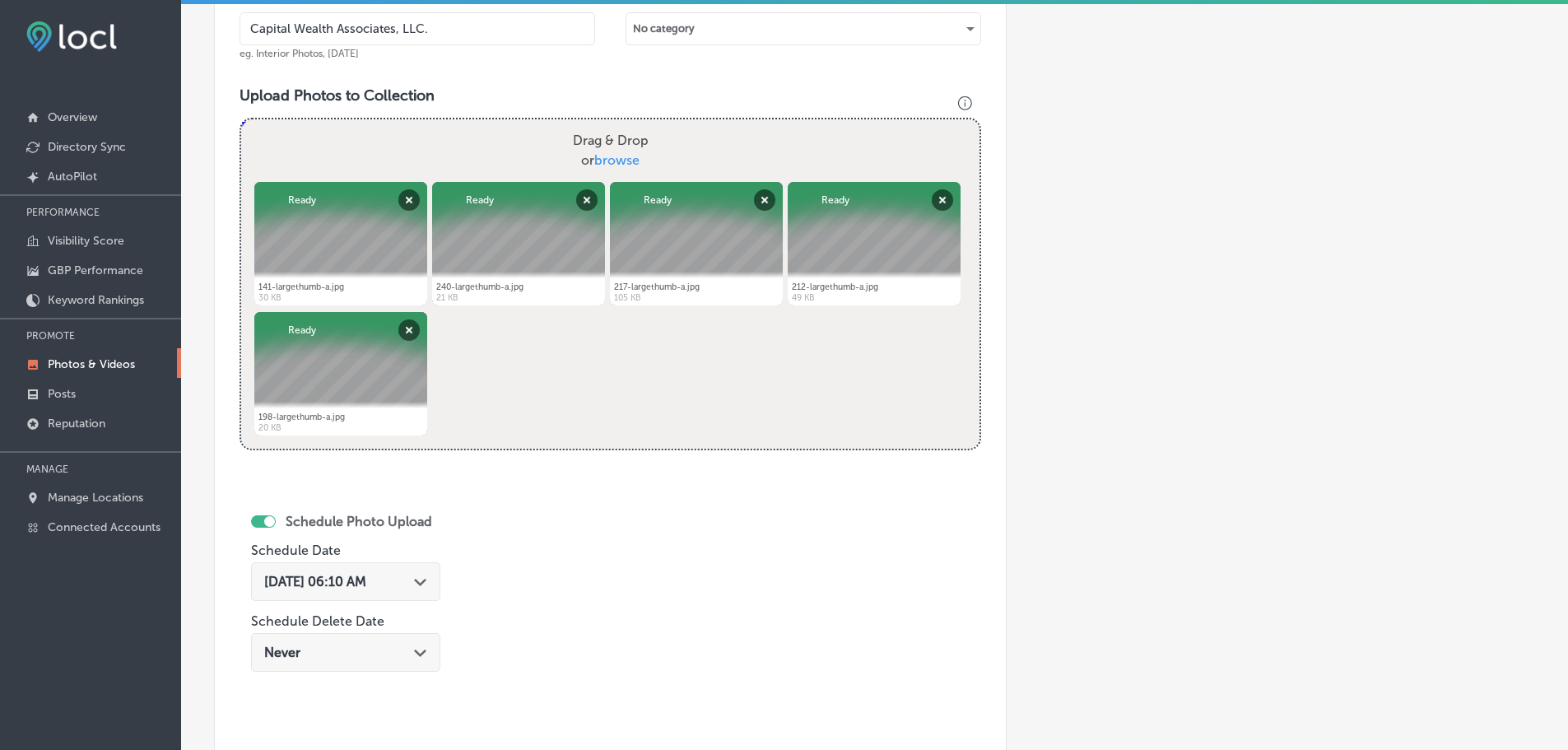
click at [420, 577] on div "Path Created with Sketch." at bounding box center [420, 580] width 13 height 13
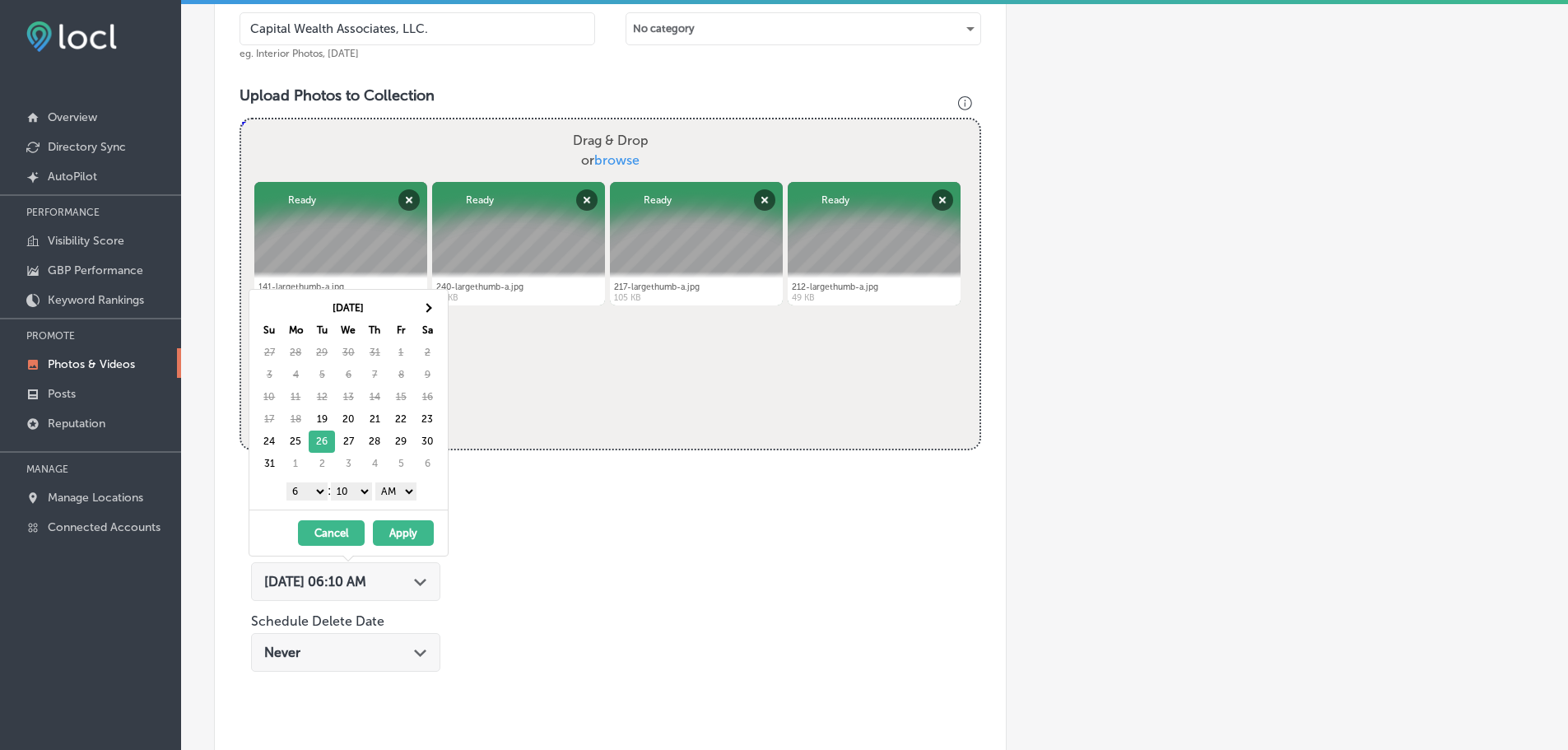
click at [308, 494] on select "1 2 3 4 5 6 7 8 9 10 11 12" at bounding box center [306, 491] width 41 height 18
click at [357, 485] on select "00 10 20 30 40 50" at bounding box center [351, 491] width 41 height 18
click at [388, 493] on select "AM PM" at bounding box center [396, 491] width 41 height 18
click at [408, 528] on button "Apply" at bounding box center [403, 533] width 61 height 26
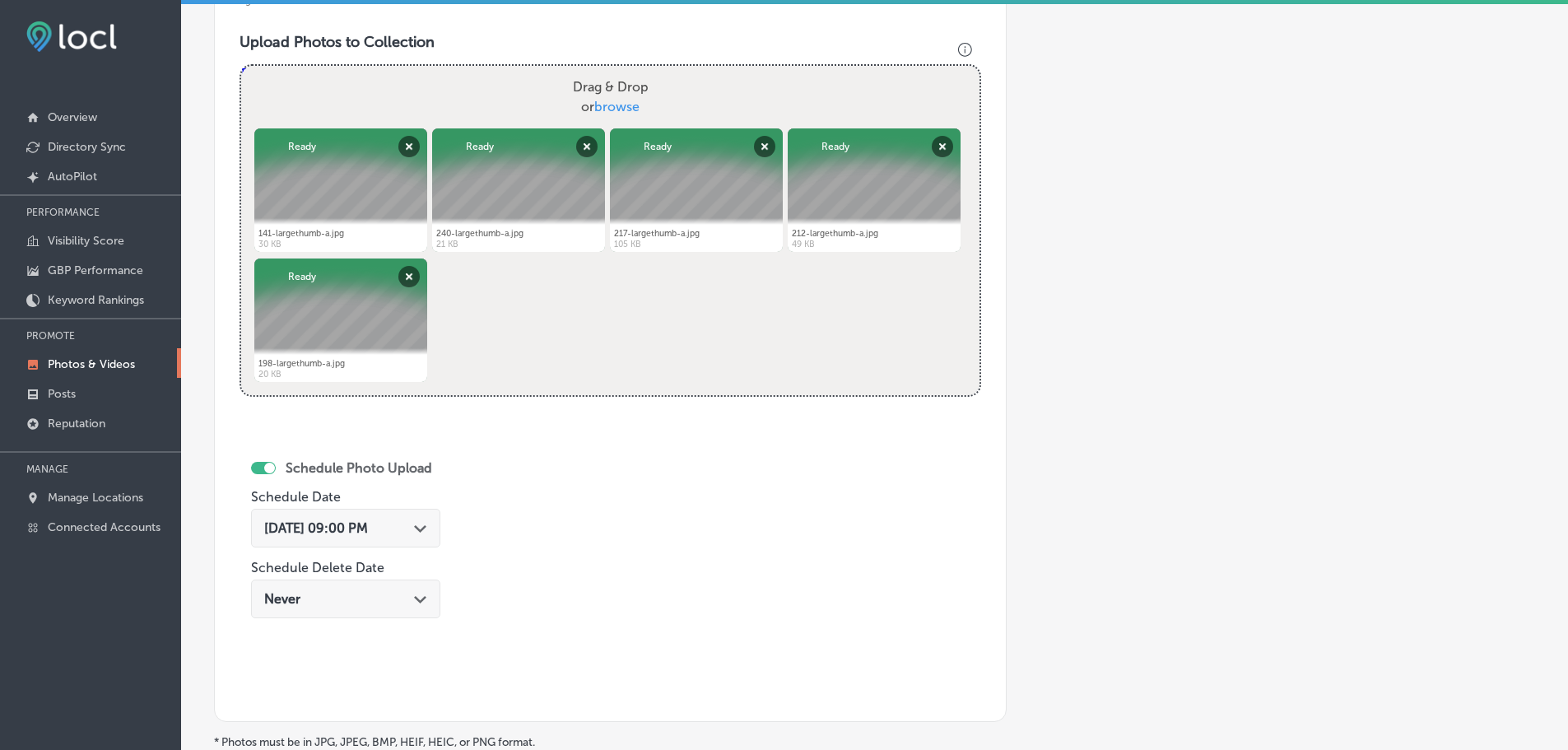
scroll to position [691, 0]
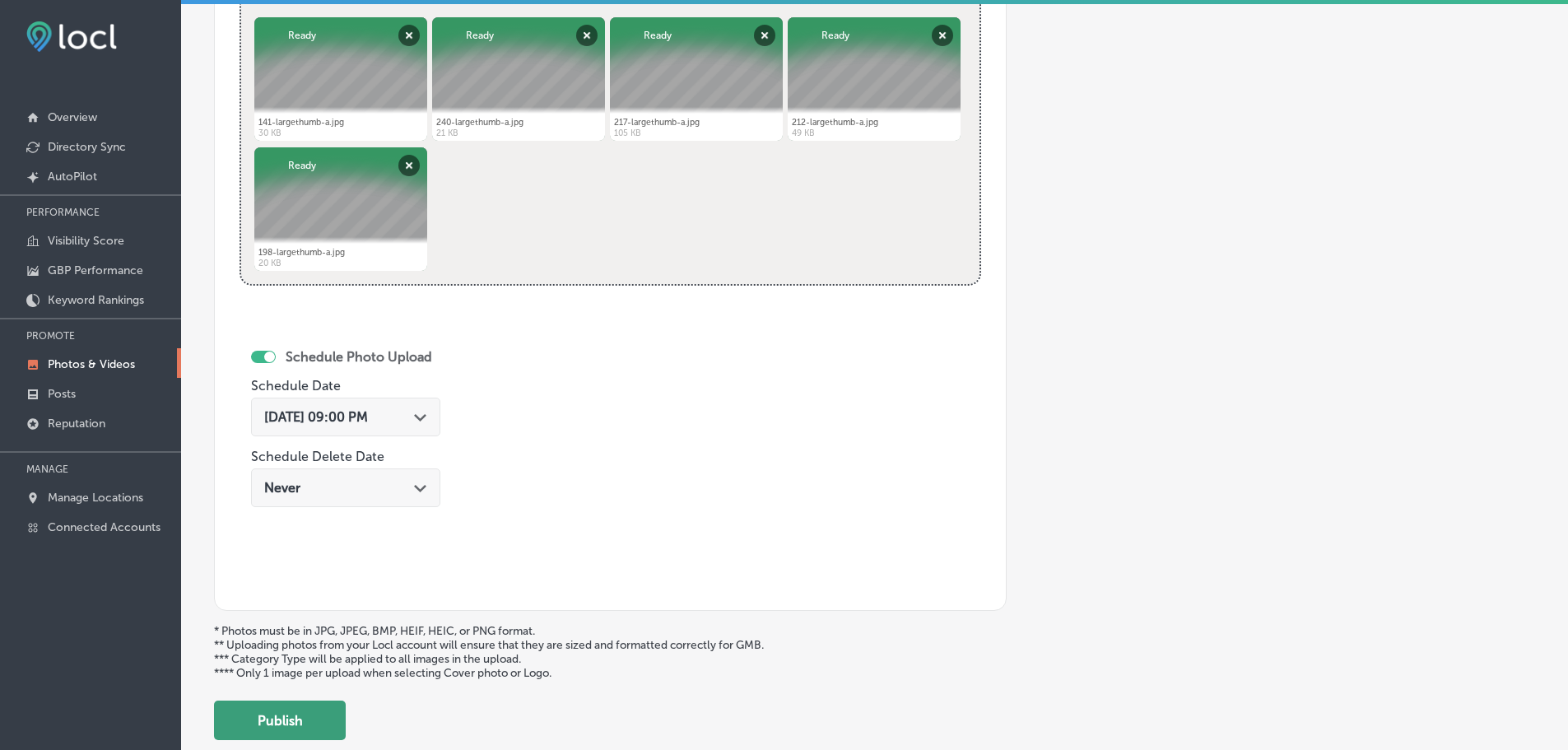
click at [303, 721] on button "Publish" at bounding box center [279, 721] width 131 height 40
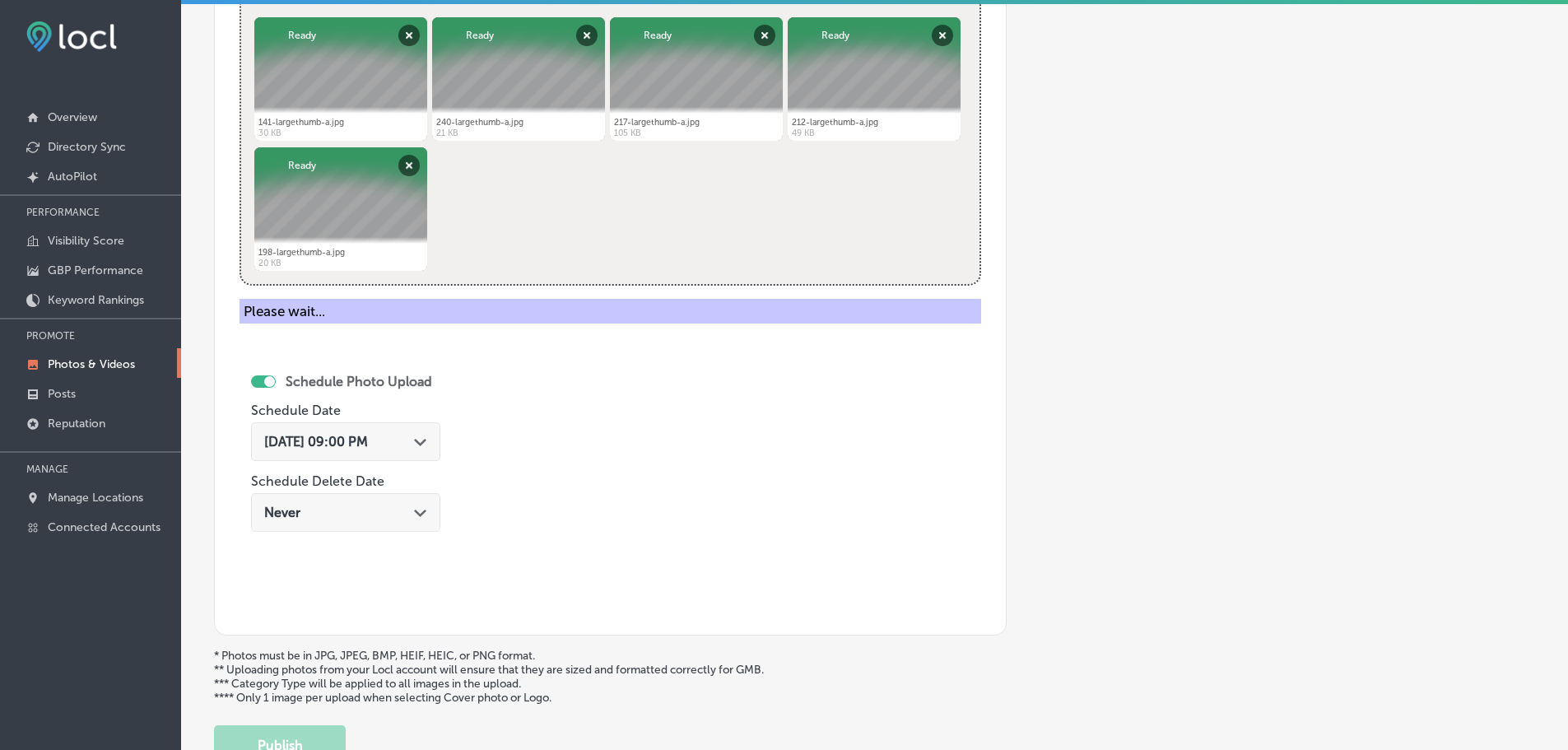
scroll to position [526, 0]
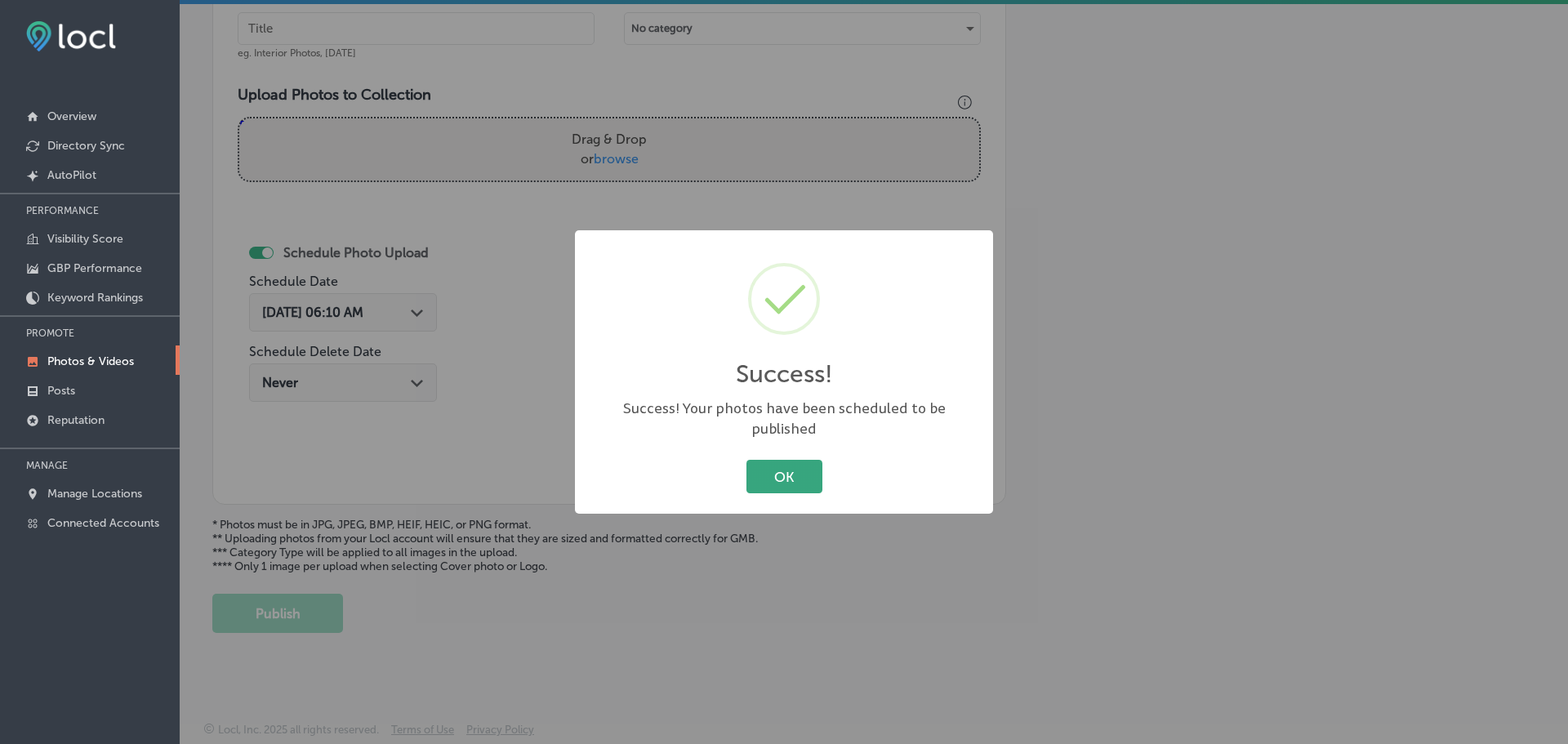
click at [792, 467] on button "OK" at bounding box center [784, 477] width 76 height 34
